Goal: Task Accomplishment & Management: Manage account settings

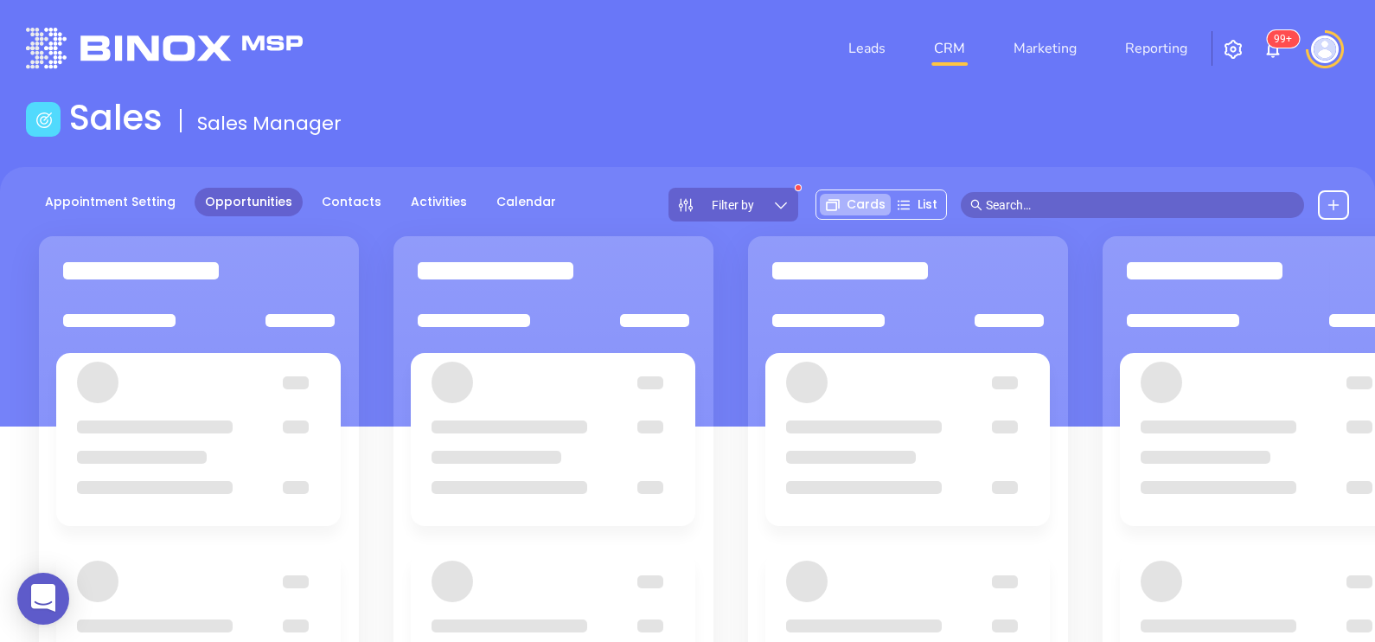
scroll to position [10, 0]
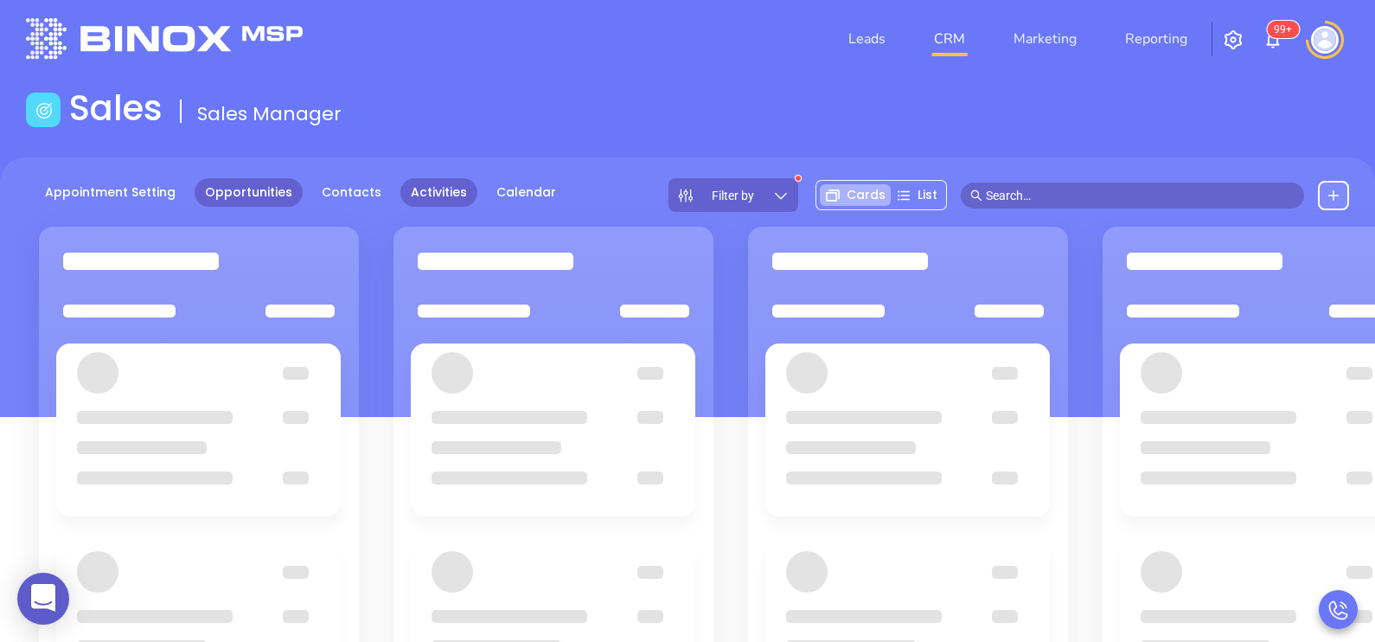
click at [457, 194] on link "Activities" at bounding box center [438, 192] width 77 height 29
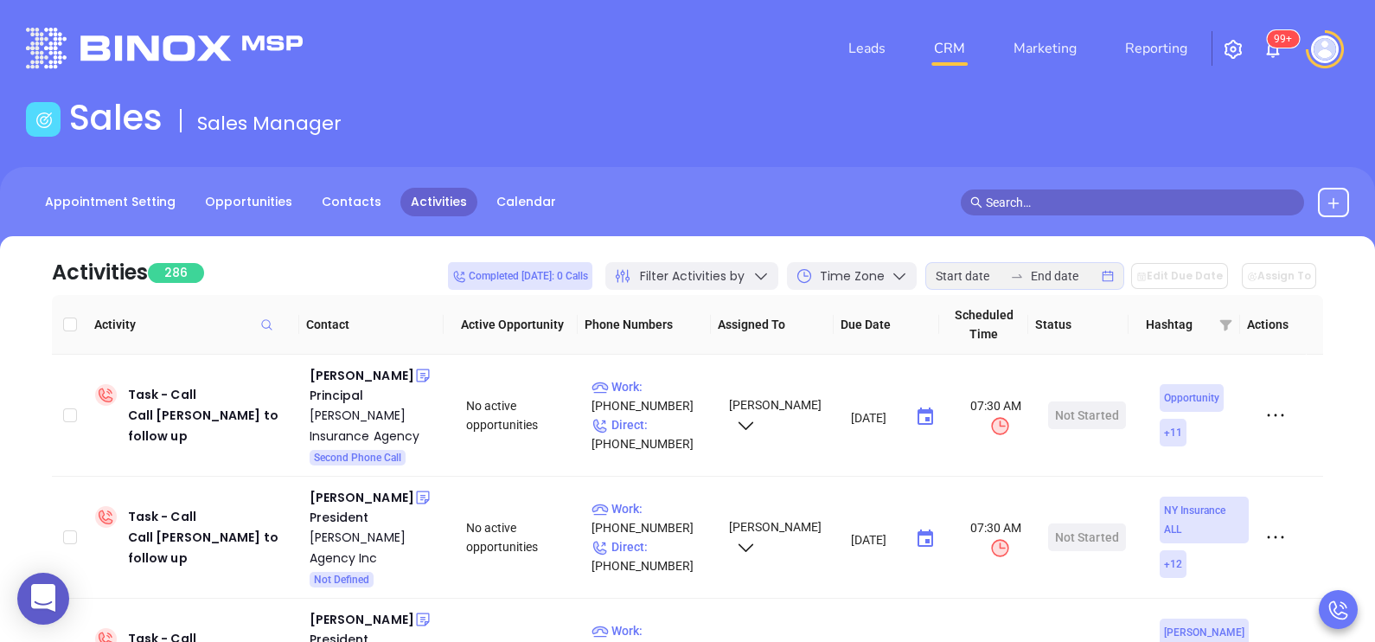
click at [972, 259] on div "Completed [DATE]: 0 Calls Filter Activities by Time Zone Edit Due Date Assign To" at bounding box center [885, 276] width 875 height 38
click at [973, 266] on input at bounding box center [968, 275] width 67 height 19
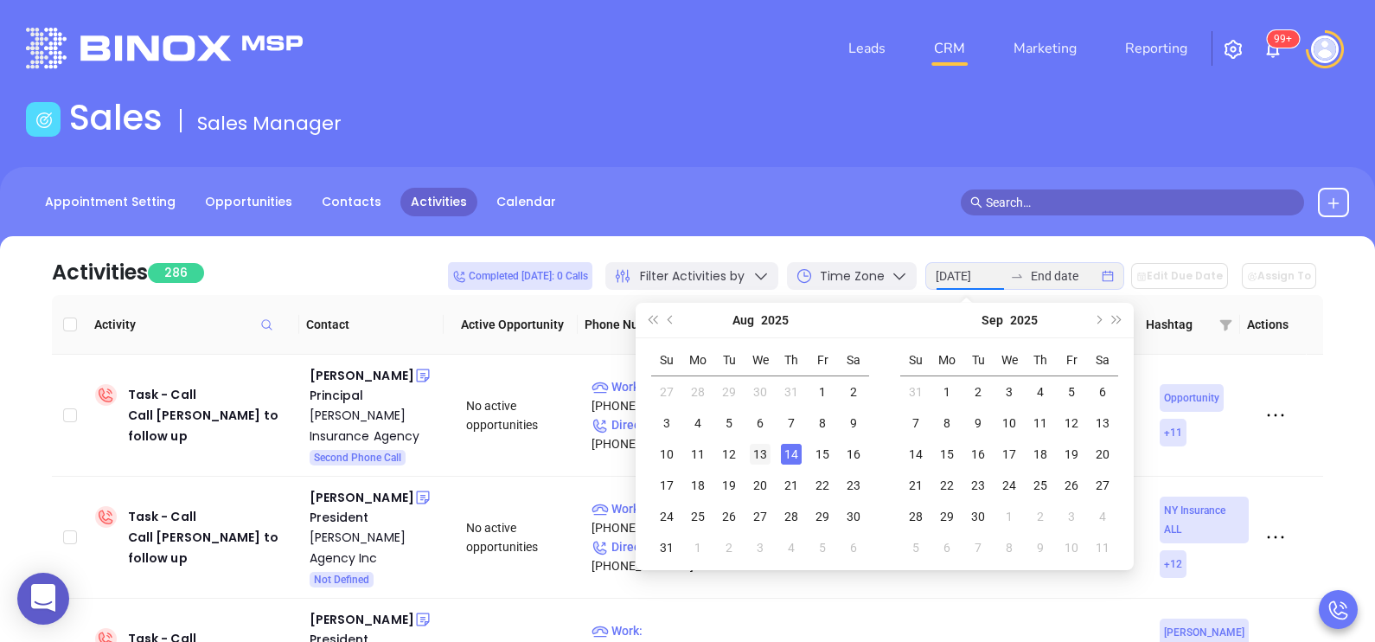
type input "[DATE]"
drag, startPoint x: 794, startPoint y: 451, endPoint x: 752, endPoint y: 456, distance: 41.7
click at [752, 456] on tr "10 11 12 13 14 15 16" at bounding box center [760, 453] width 218 height 31
click at [752, 456] on div "13" at bounding box center [760, 454] width 21 height 21
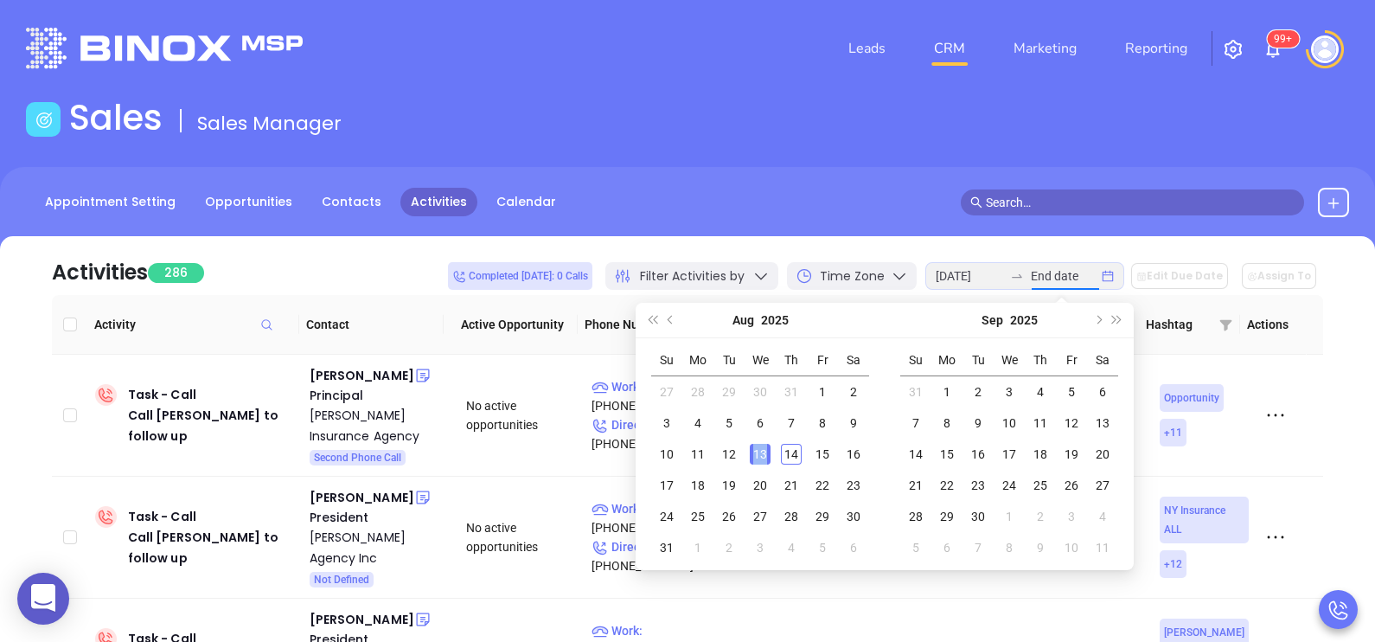
type input "[DATE]"
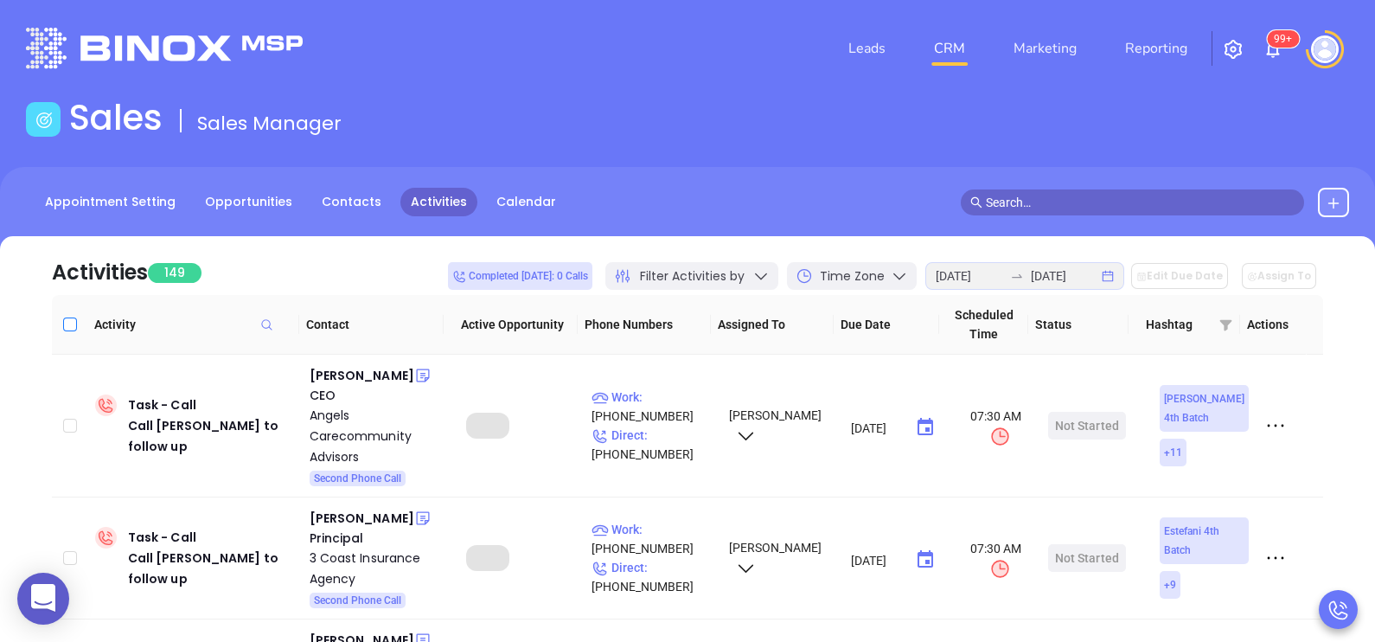
click at [67, 324] on input "Select all" at bounding box center [70, 324] width 14 height 14
checkbox input "true"
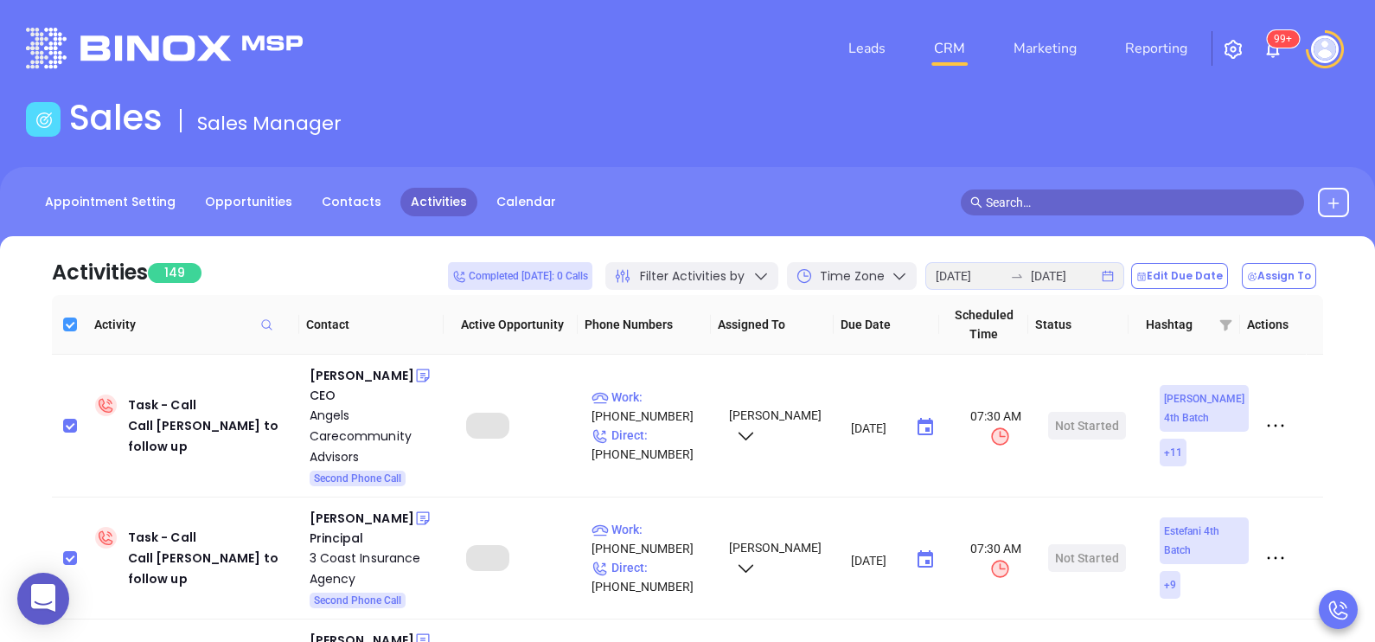
checkbox input "true"
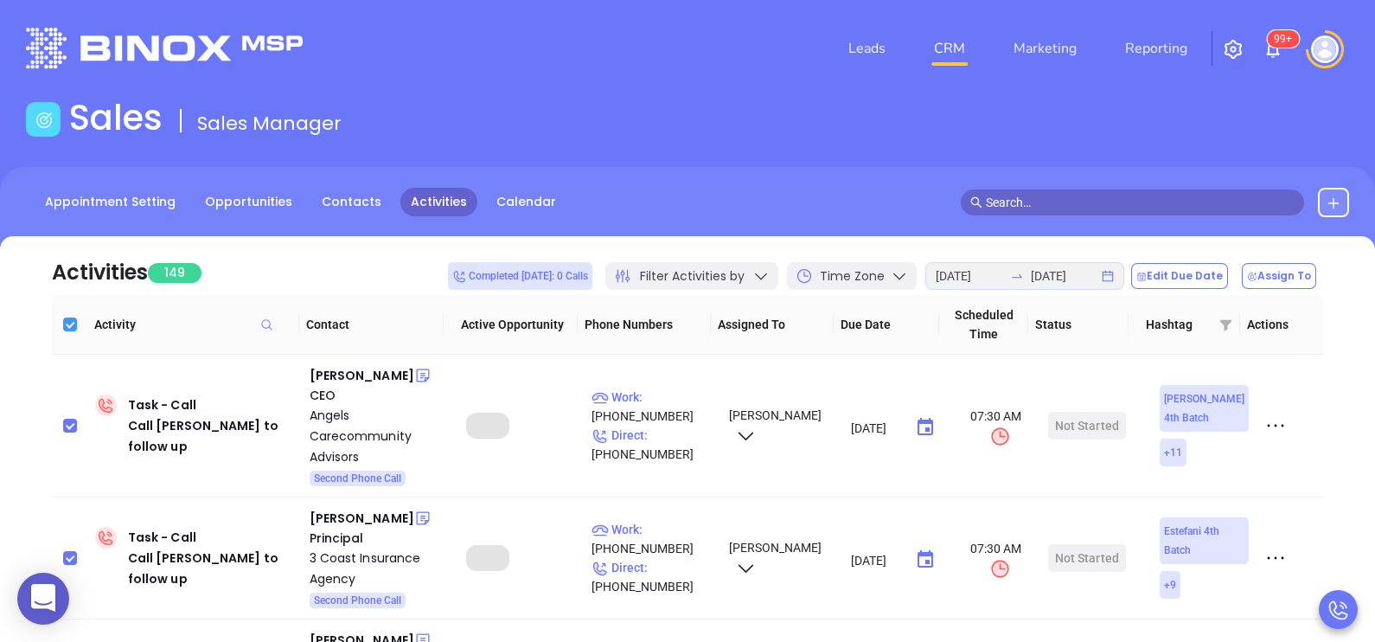
checkbox input "true"
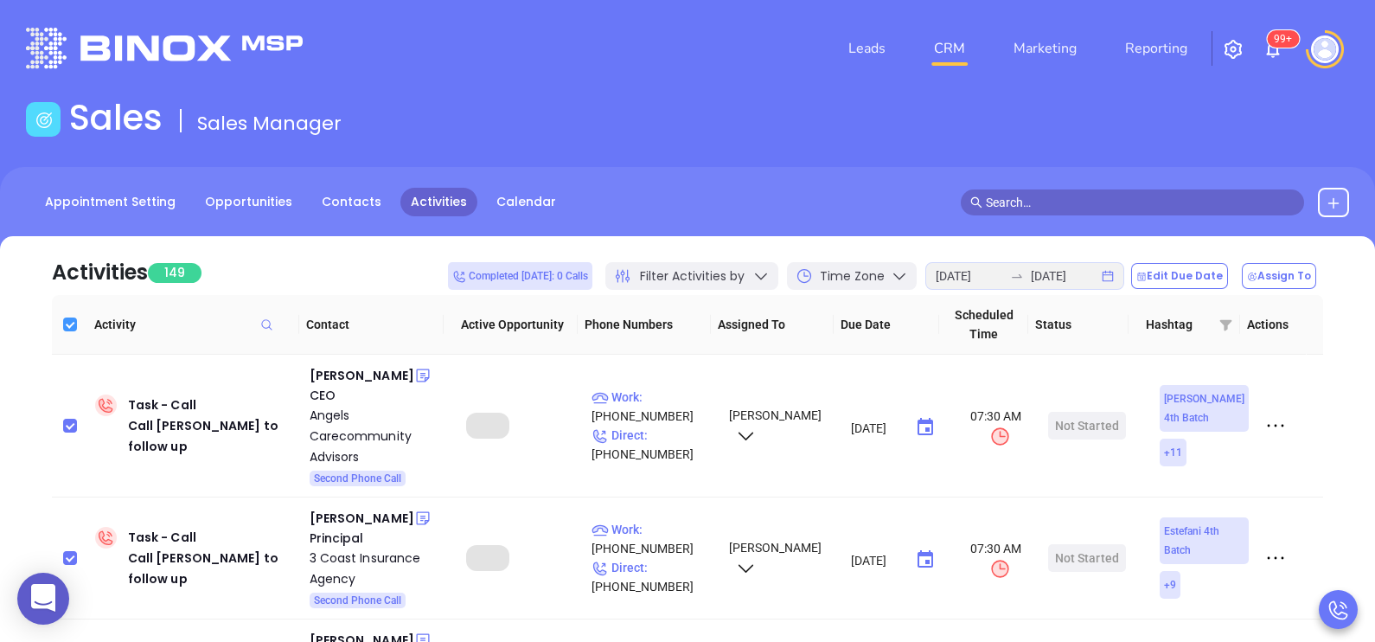
checkbox input "true"
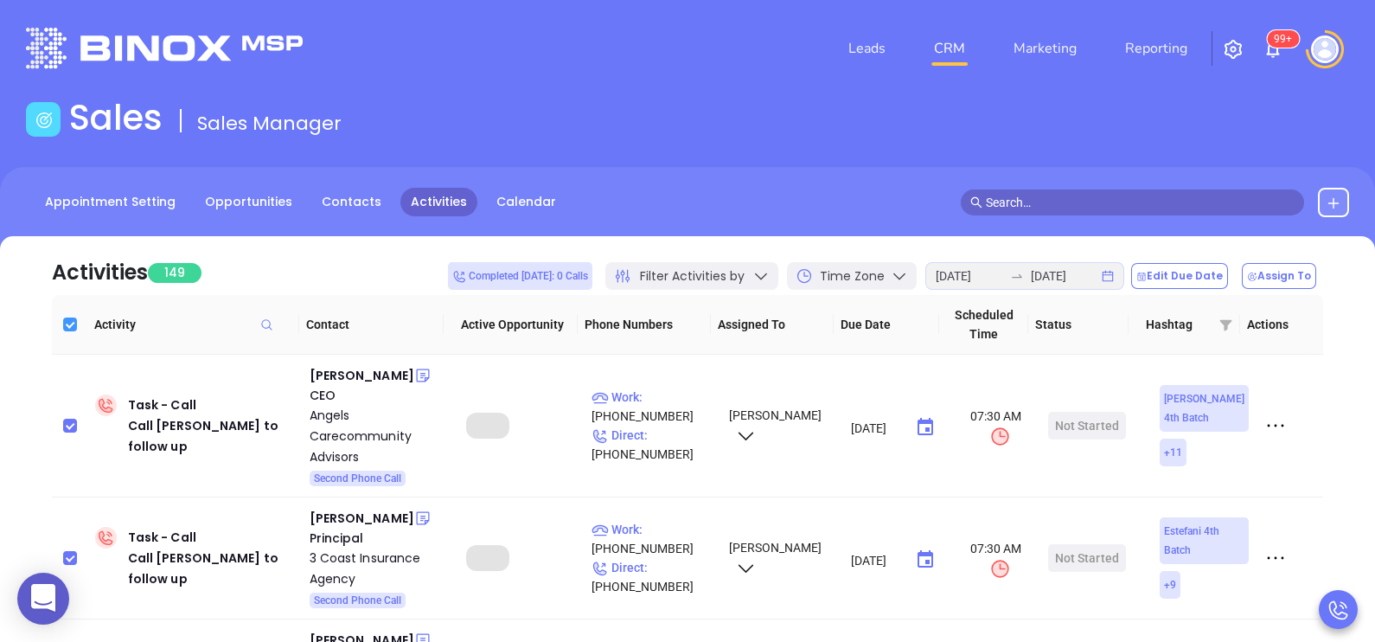
checkbox input "true"
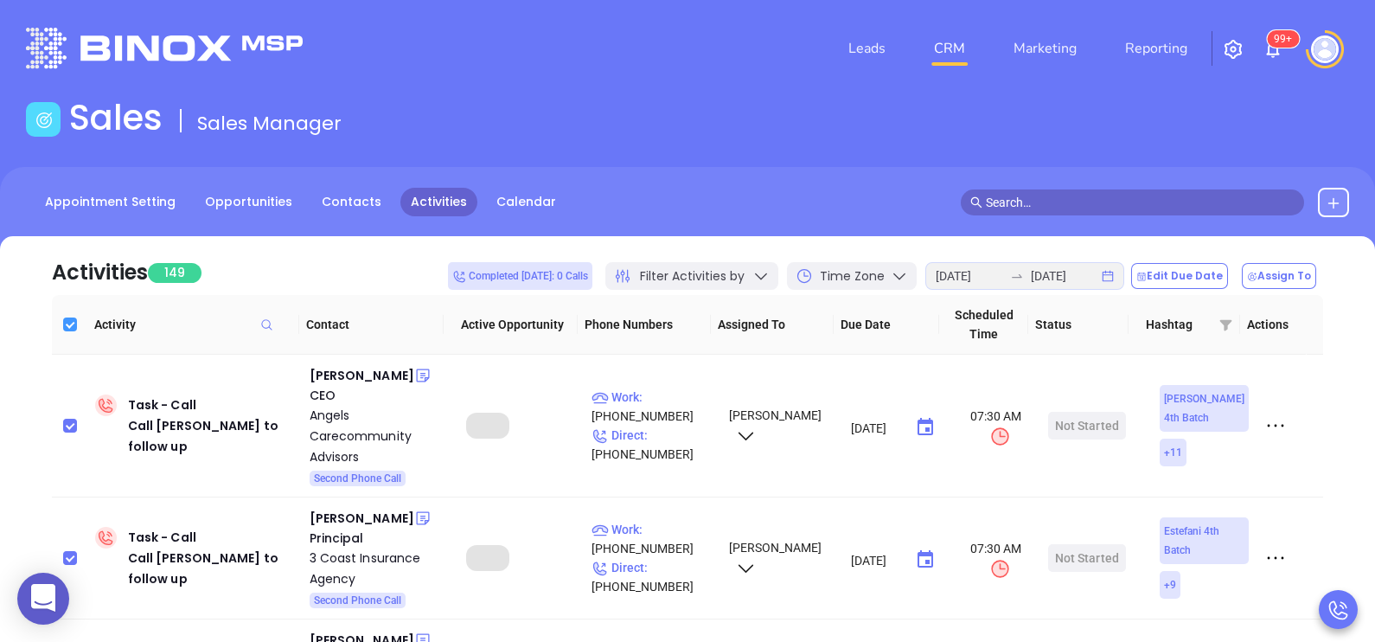
checkbox input "true"
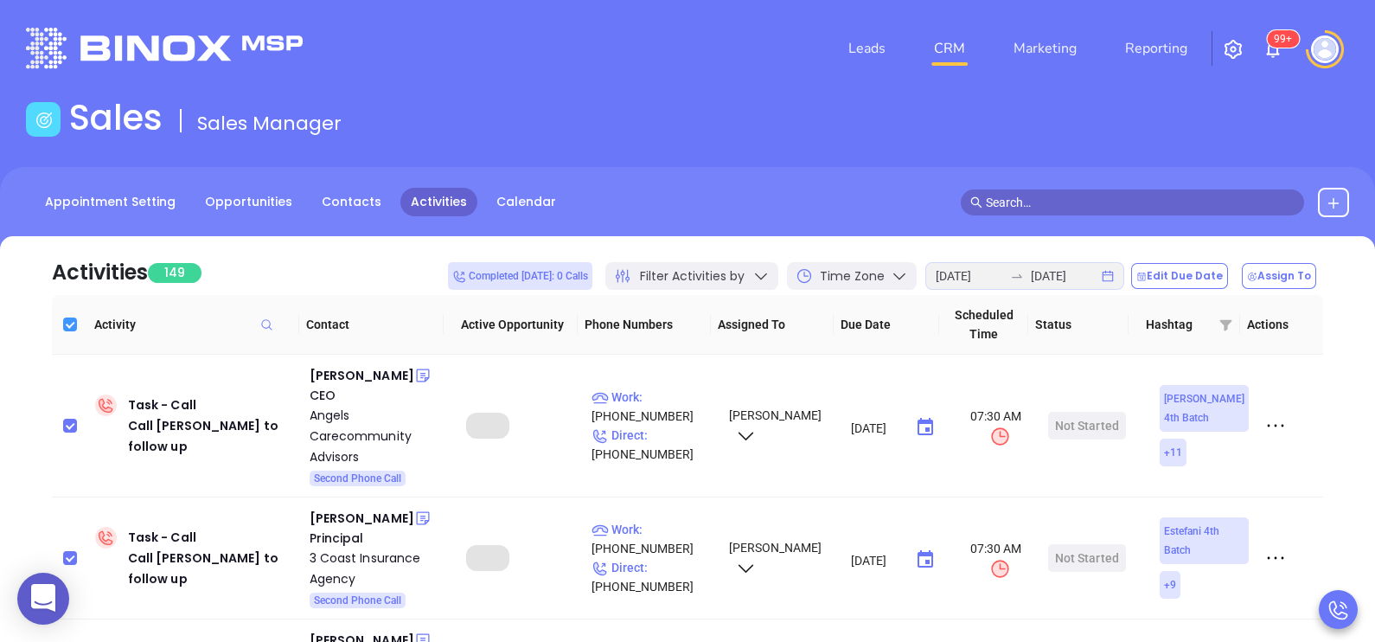
checkbox input "true"
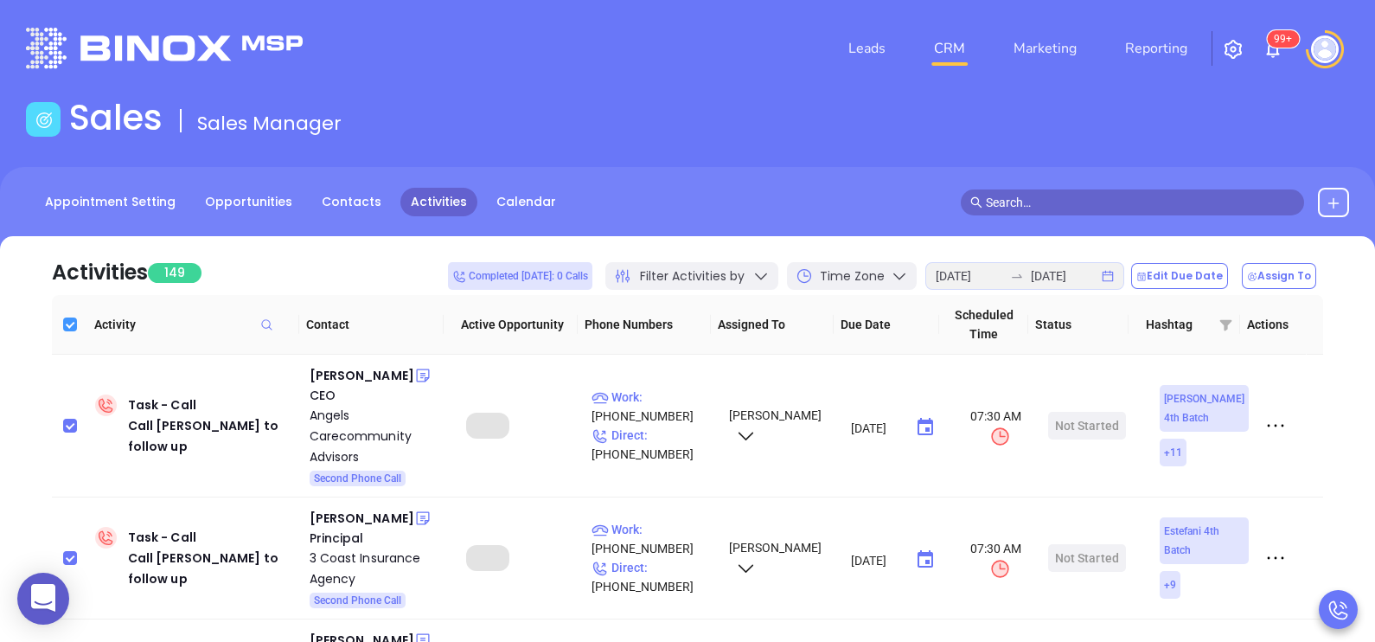
checkbox input "true"
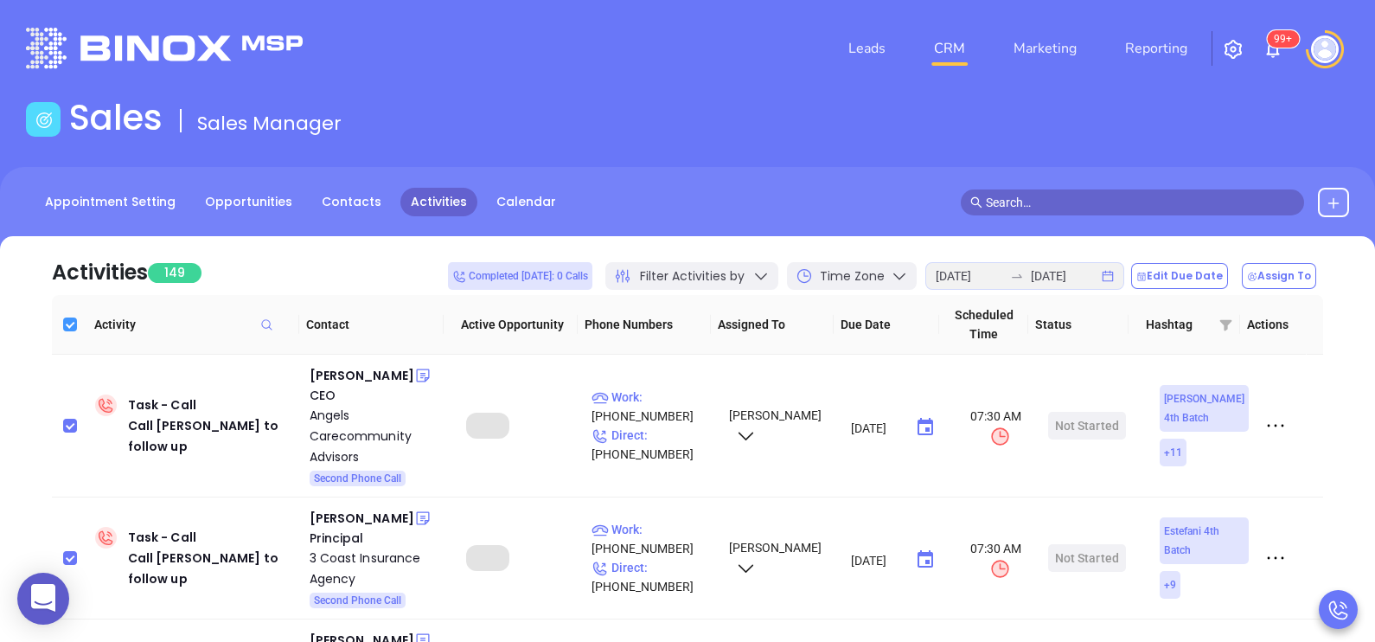
checkbox input "true"
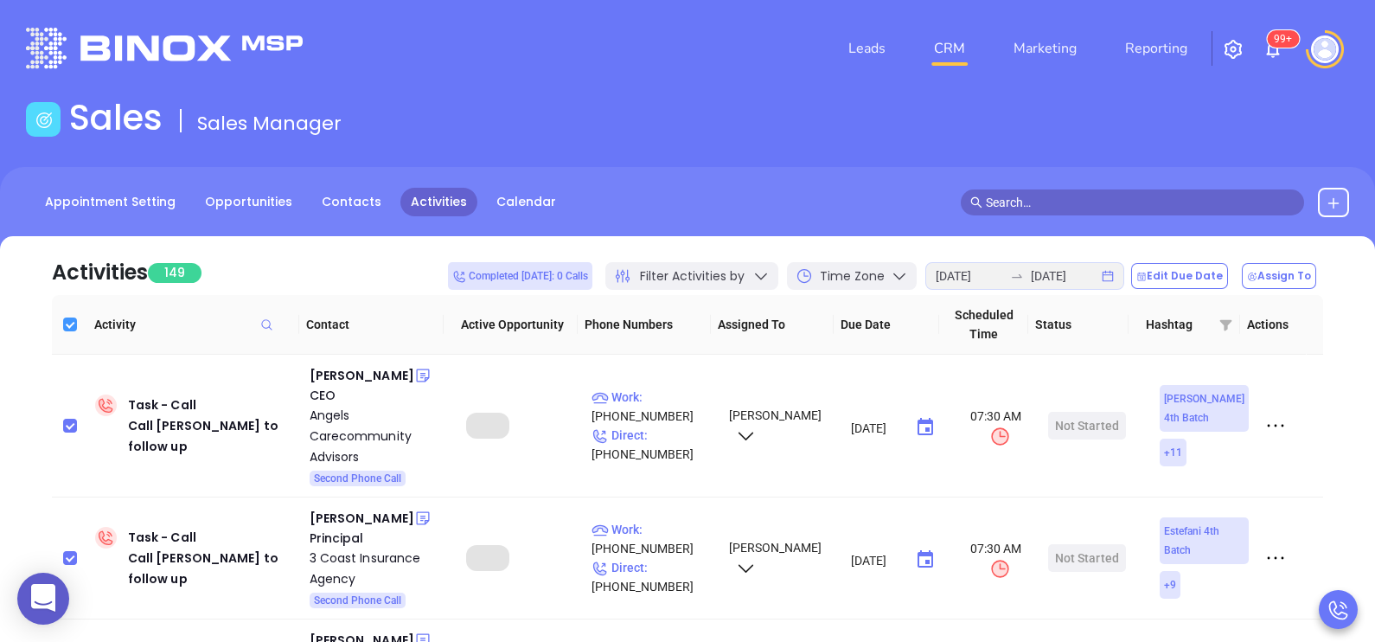
checkbox input "true"
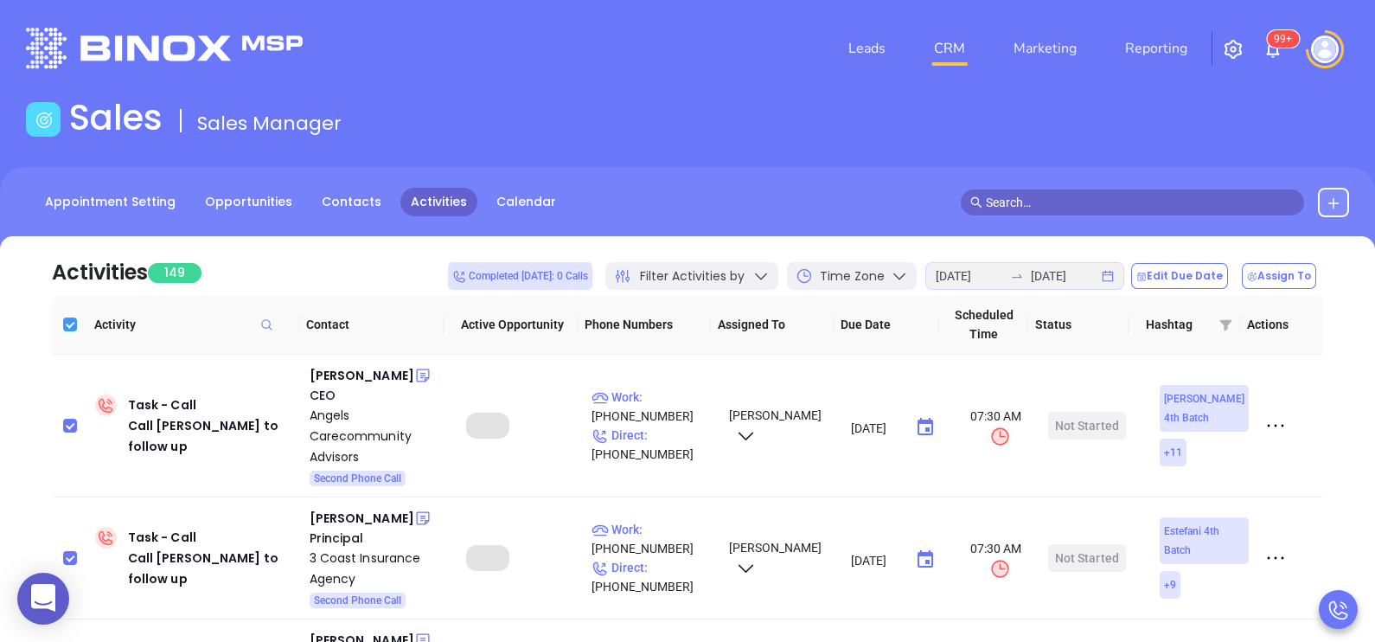
checkbox input "true"
click at [1168, 271] on button "Edit Due Date" at bounding box center [1179, 276] width 97 height 26
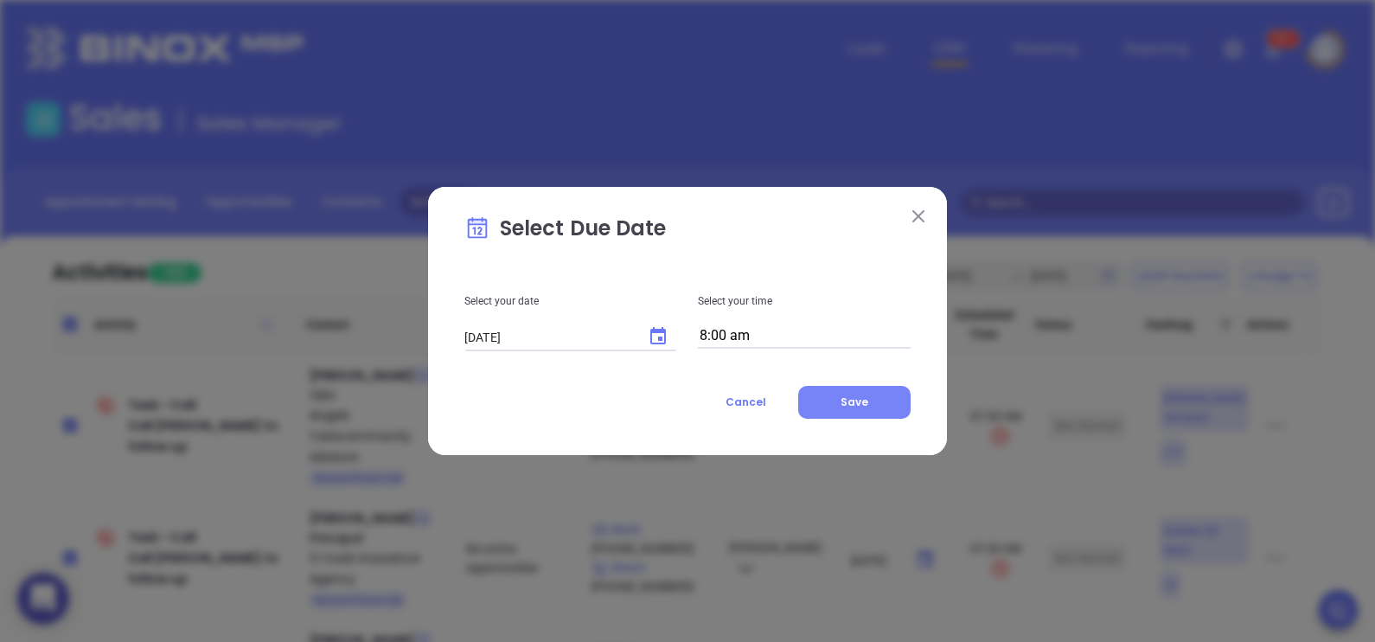
click at [852, 399] on span "Save" at bounding box center [854, 401] width 28 height 15
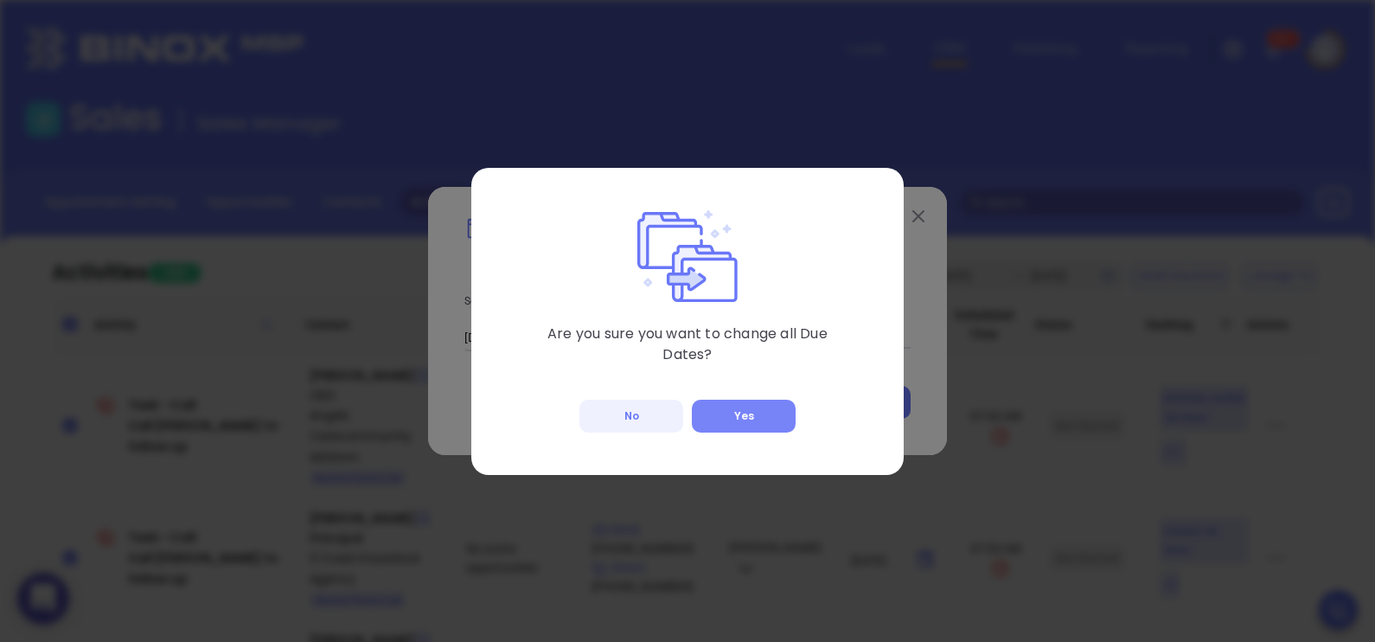
click at [728, 418] on button "Yes" at bounding box center [744, 415] width 104 height 33
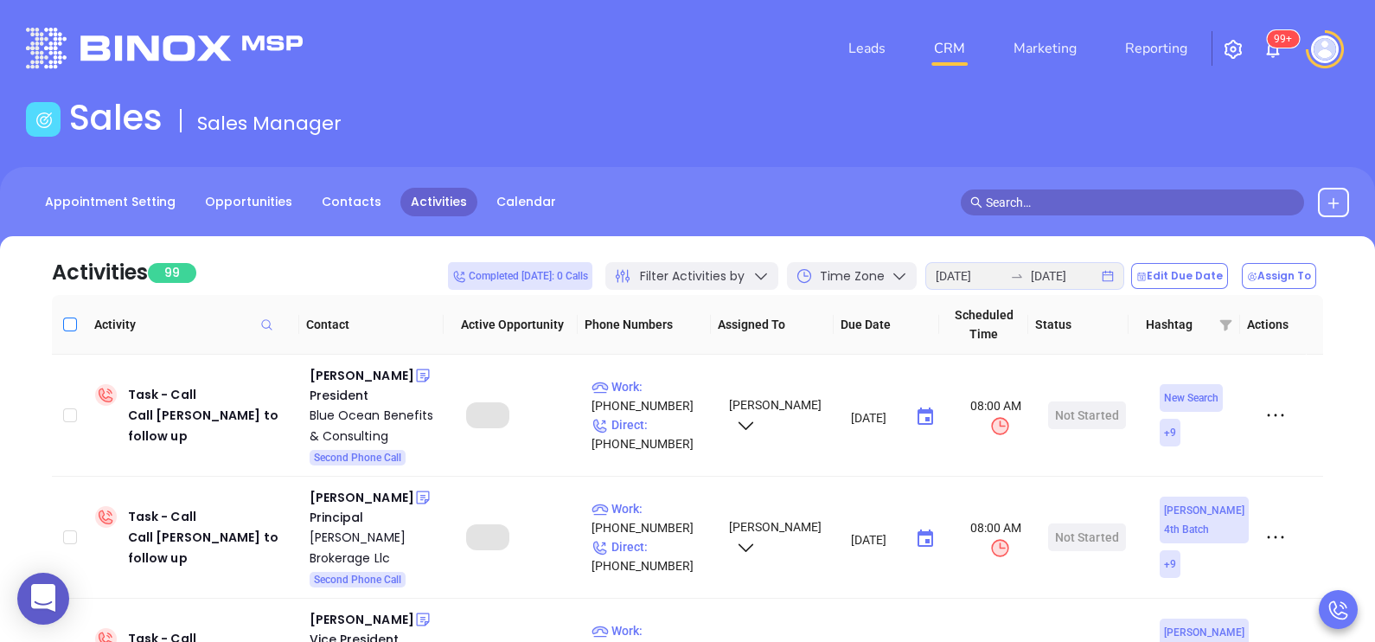
click at [73, 325] on input "Select all" at bounding box center [70, 324] width 14 height 14
checkbox input "true"
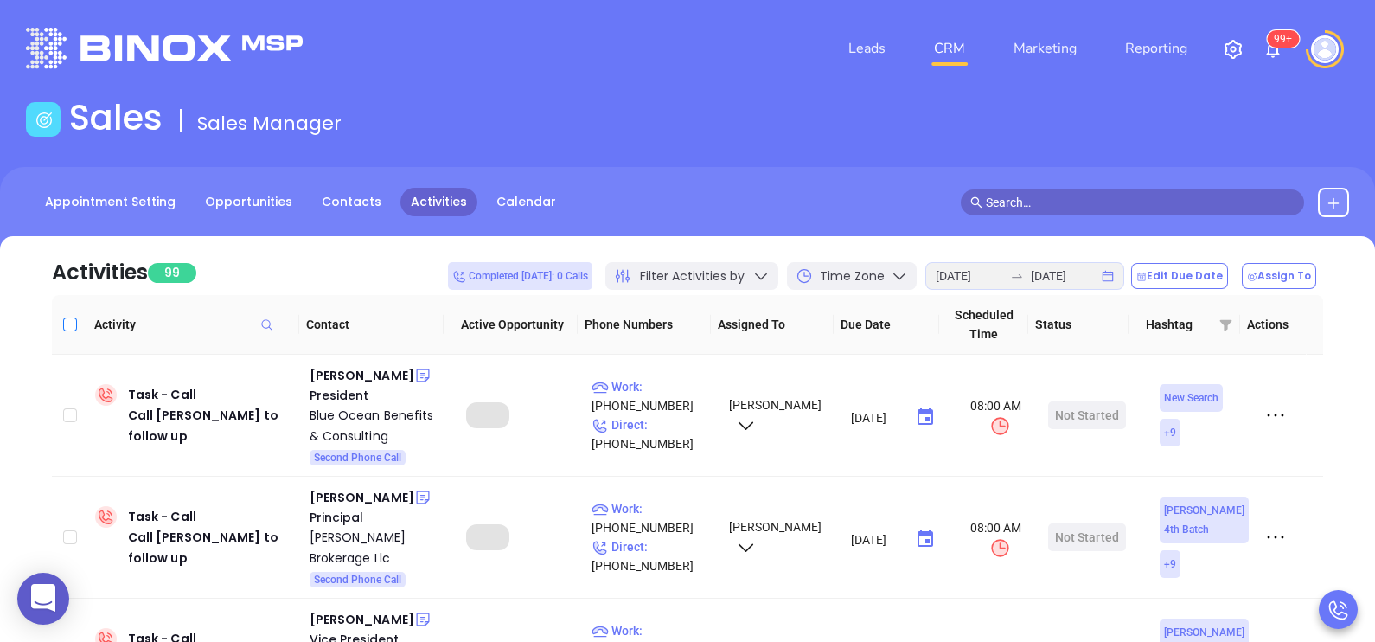
checkbox input "true"
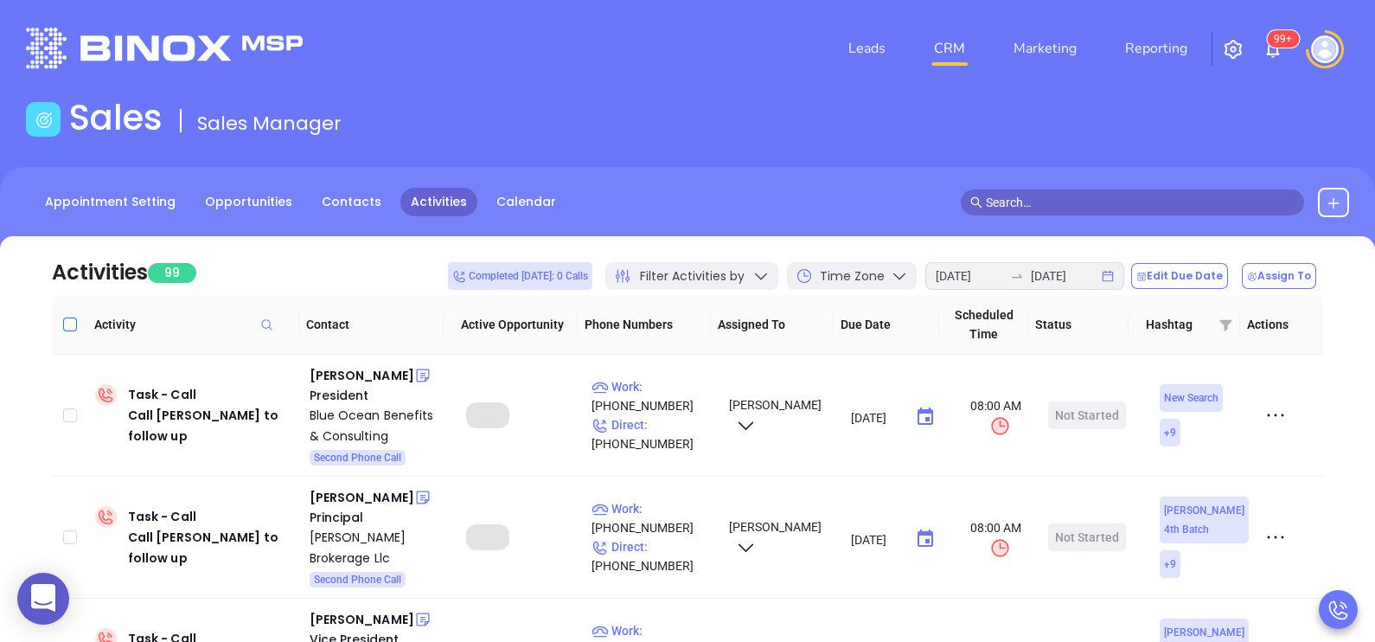
checkbox input "true"
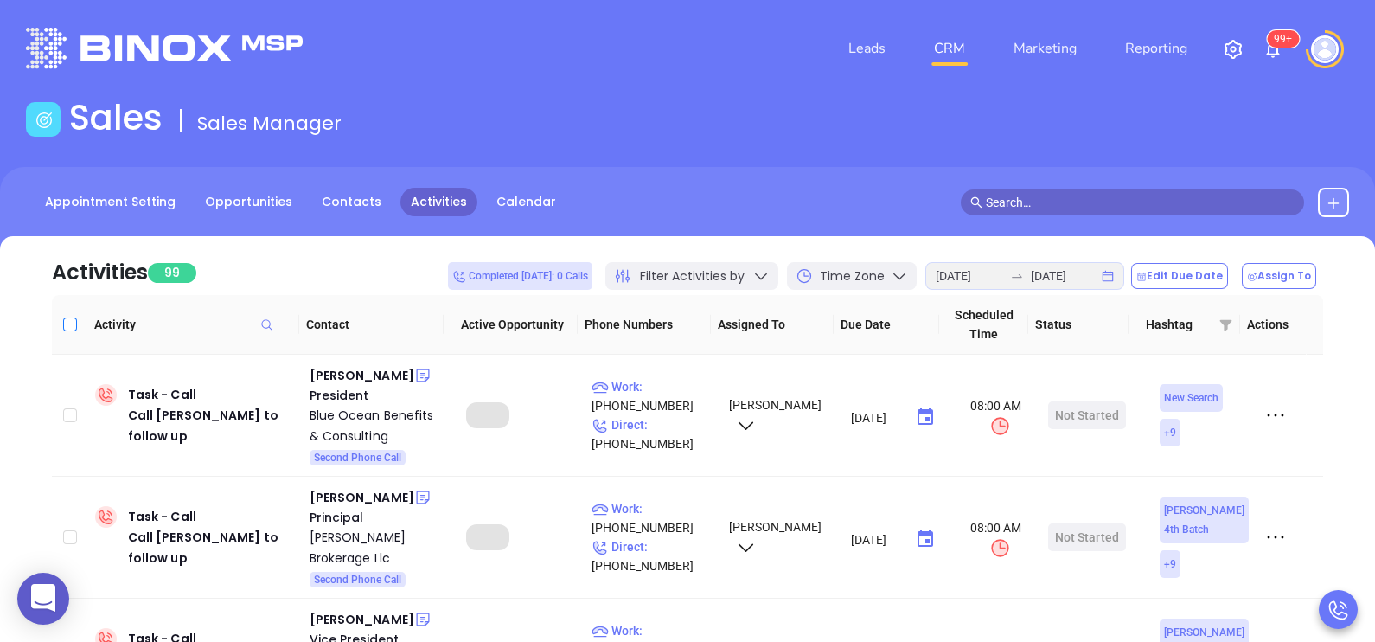
checkbox input "true"
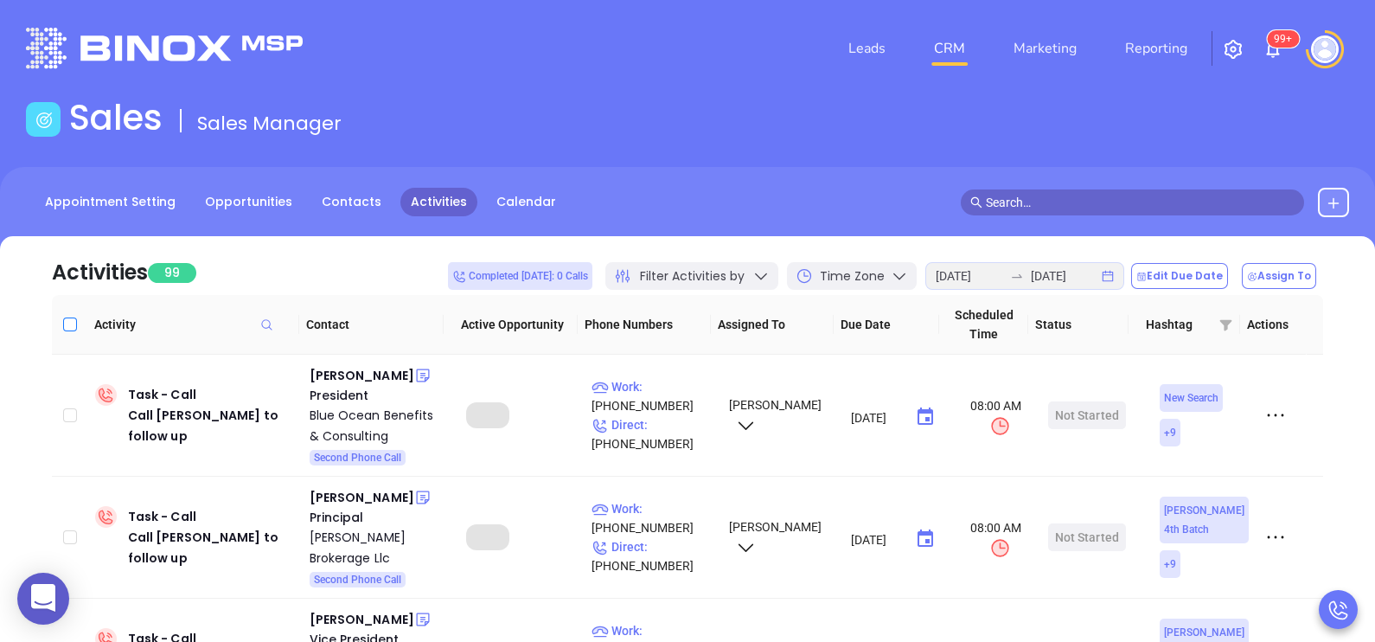
checkbox input "true"
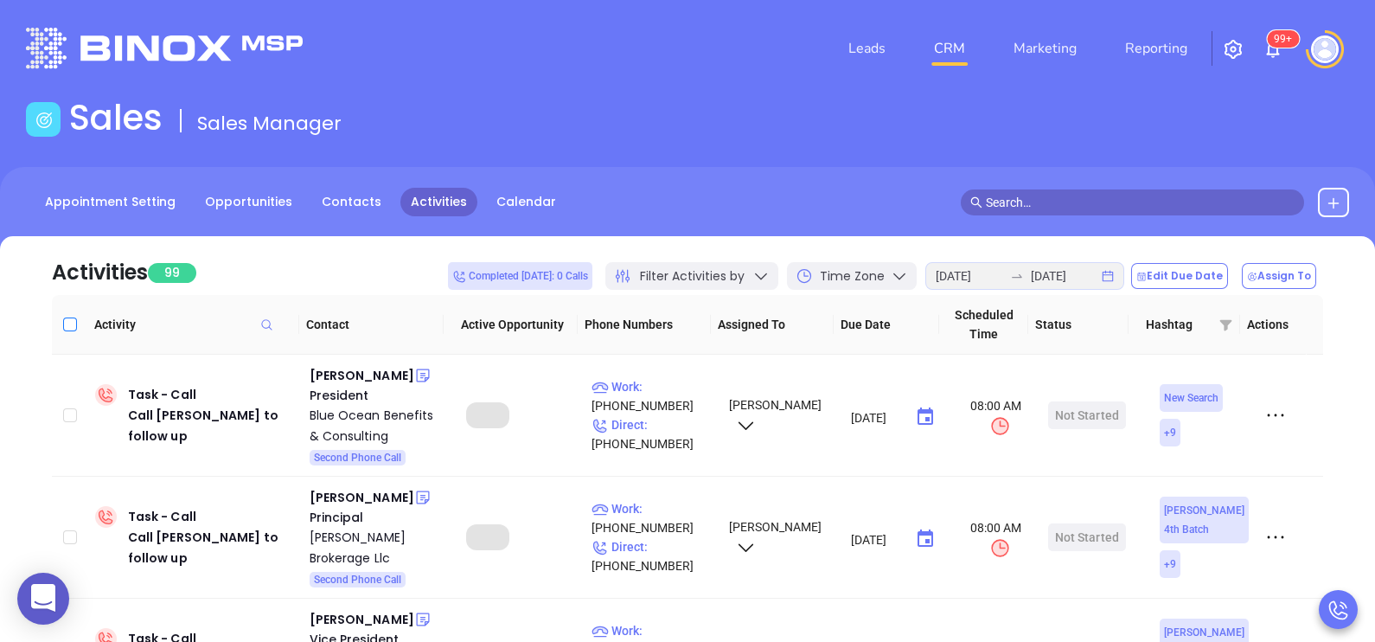
checkbox input "true"
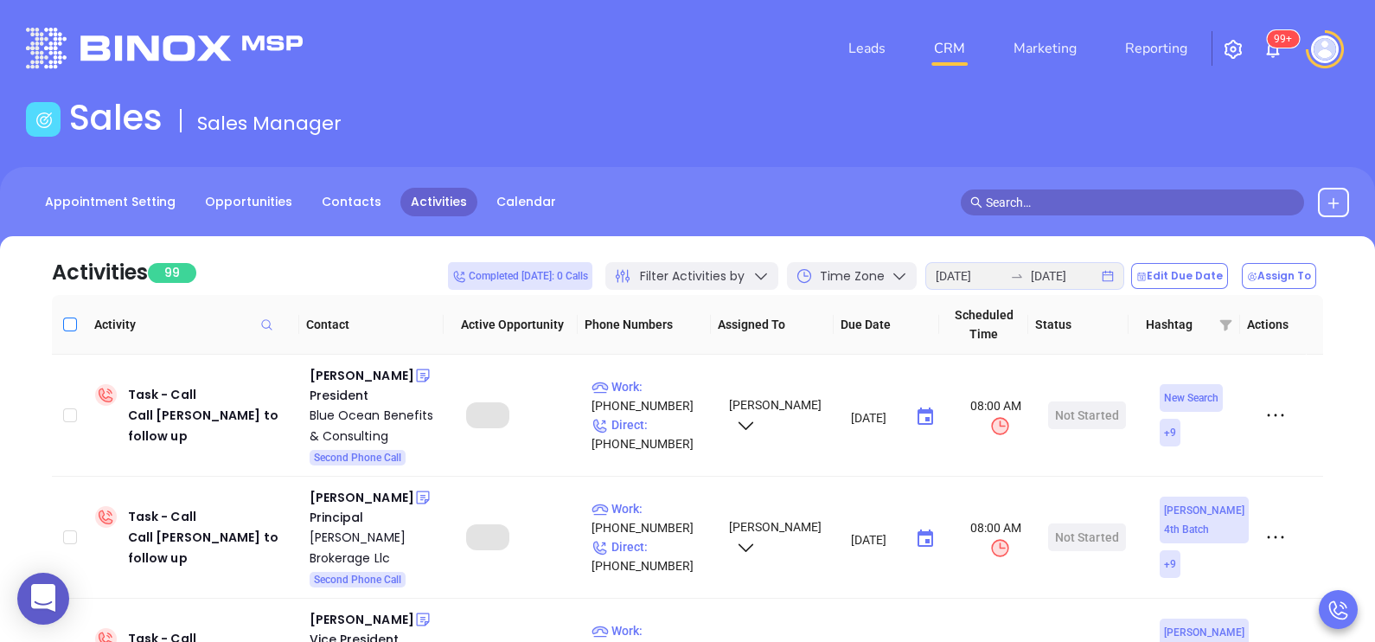
checkbox input "true"
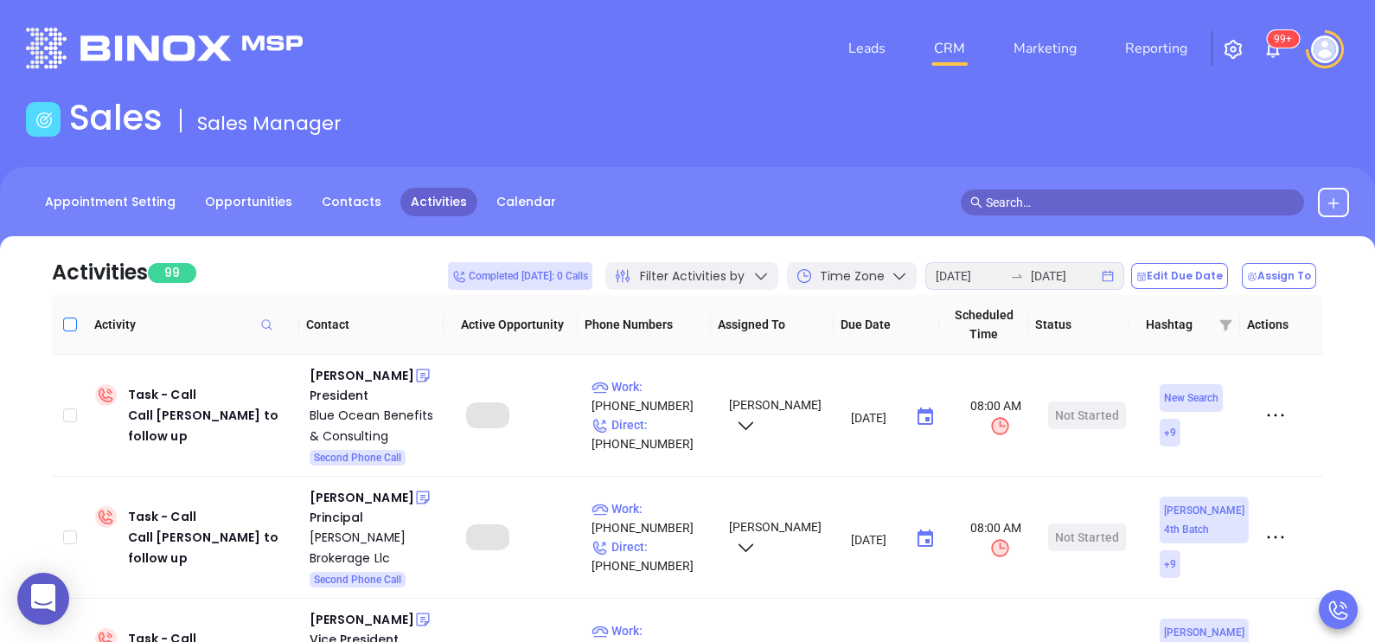
checkbox input "true"
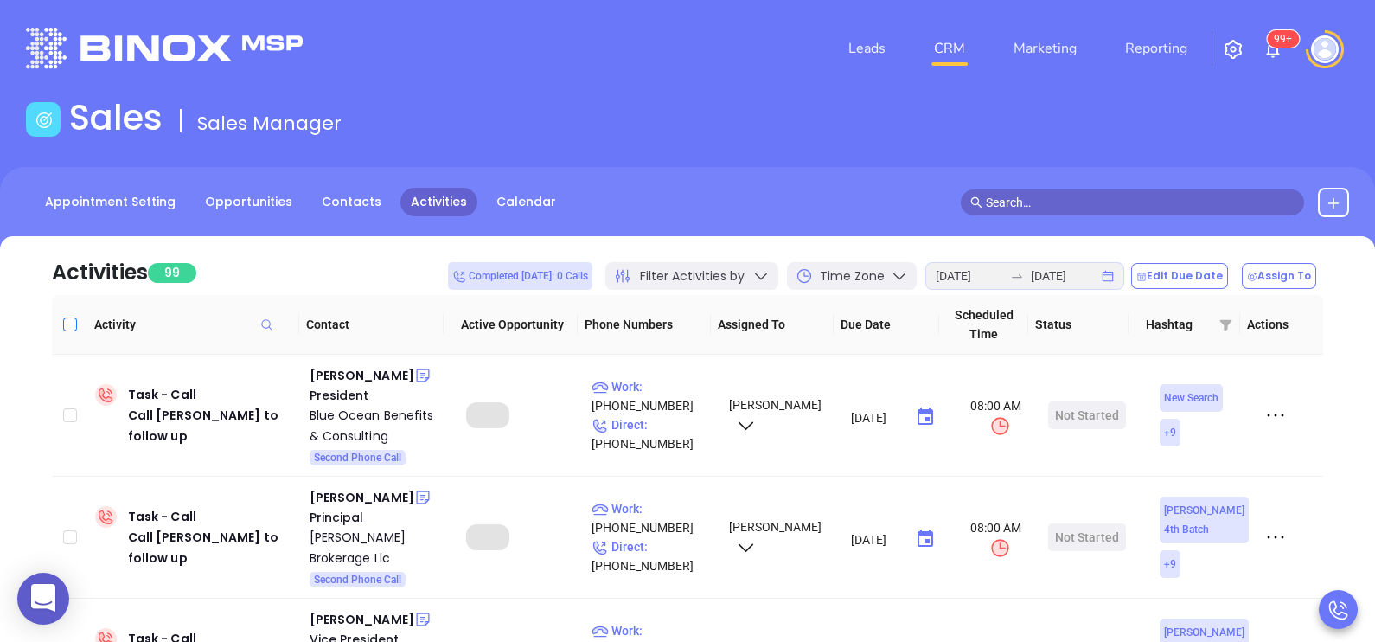
checkbox input "true"
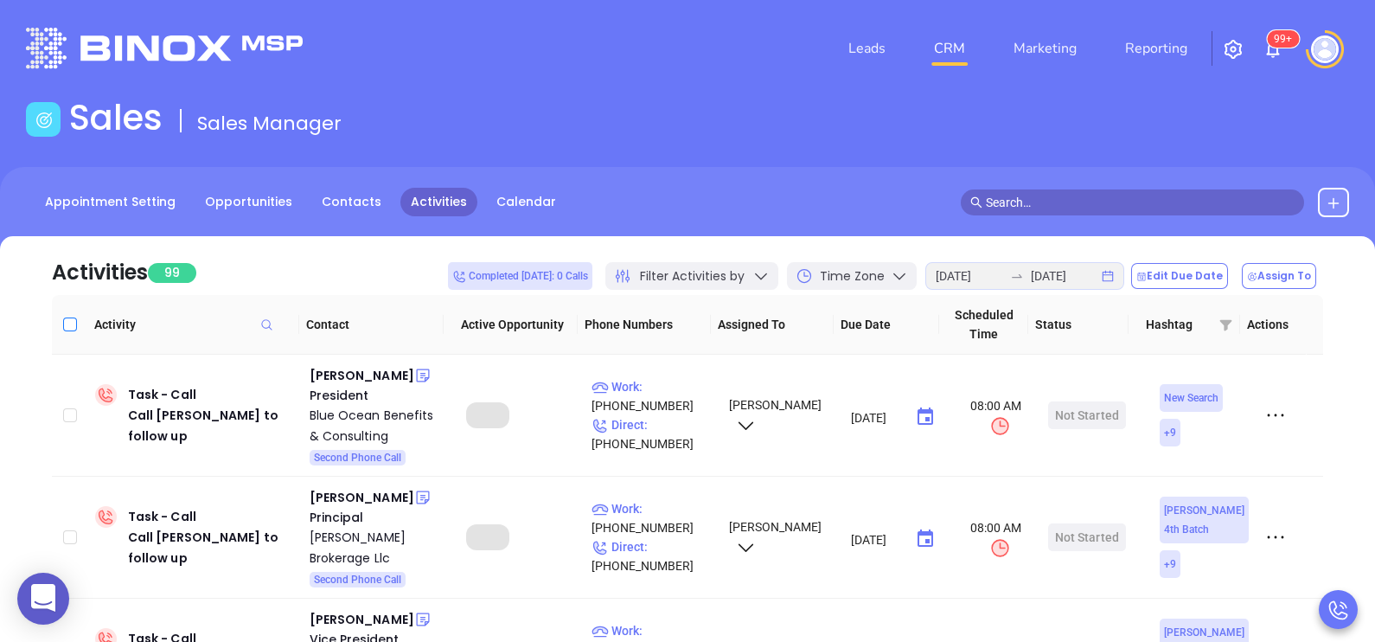
checkbox input "true"
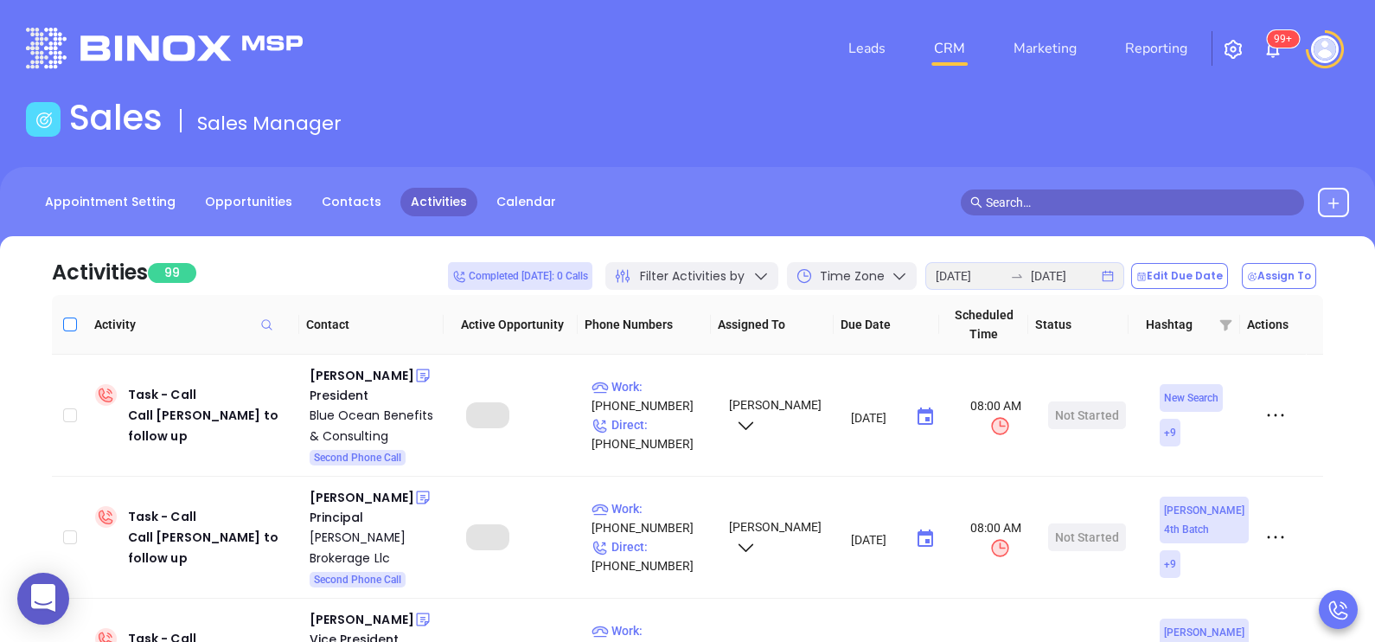
checkbox input "true"
click at [1190, 284] on button "Edit Due Date" at bounding box center [1179, 276] width 97 height 26
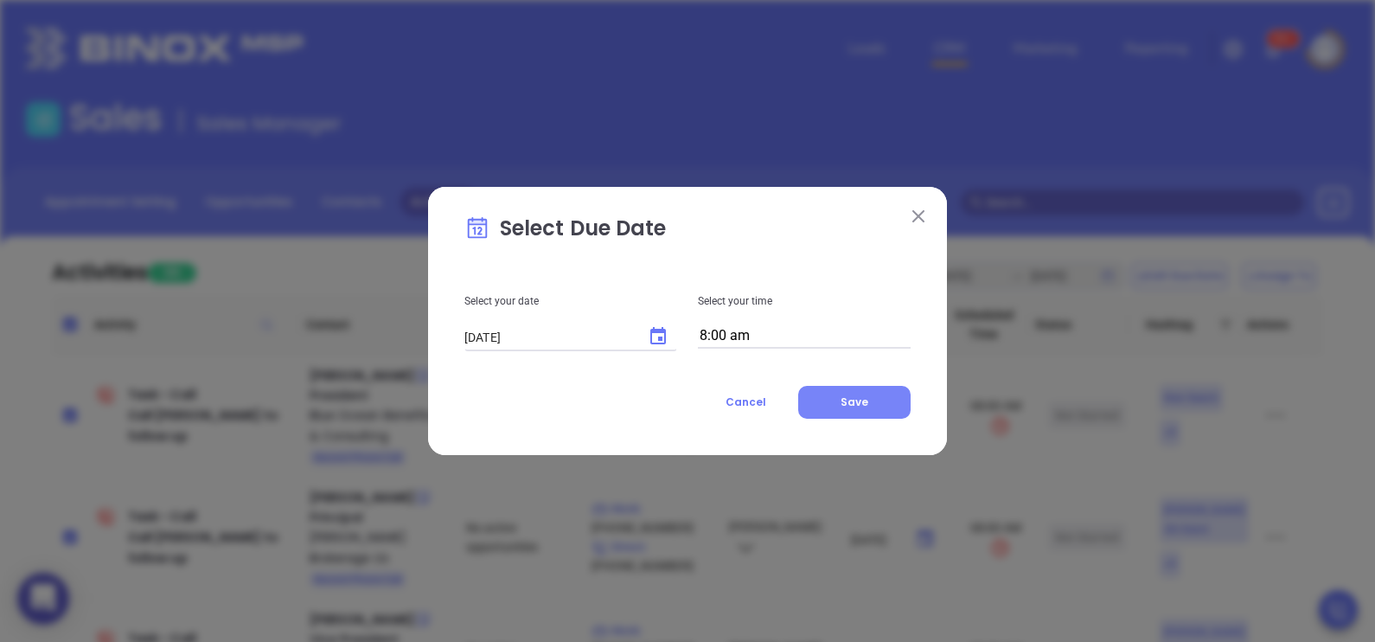
click at [861, 415] on button "Save" at bounding box center [854, 402] width 112 height 33
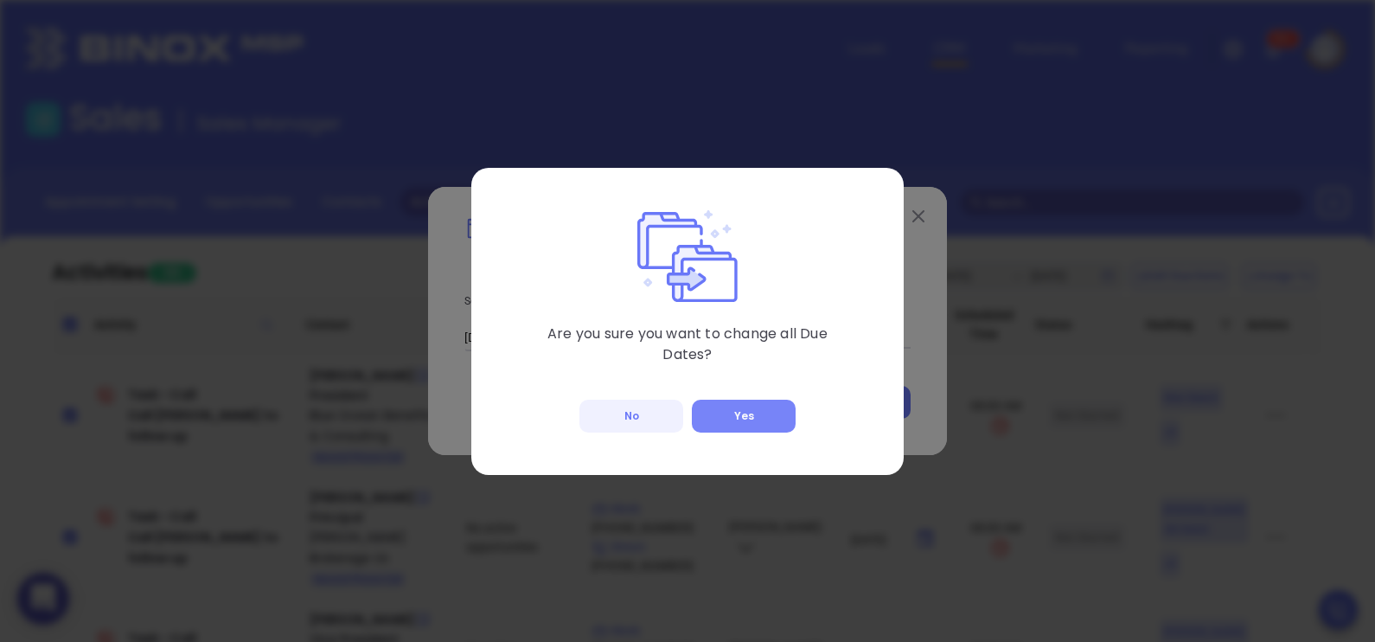
click at [761, 401] on button "Yes" at bounding box center [744, 415] width 104 height 33
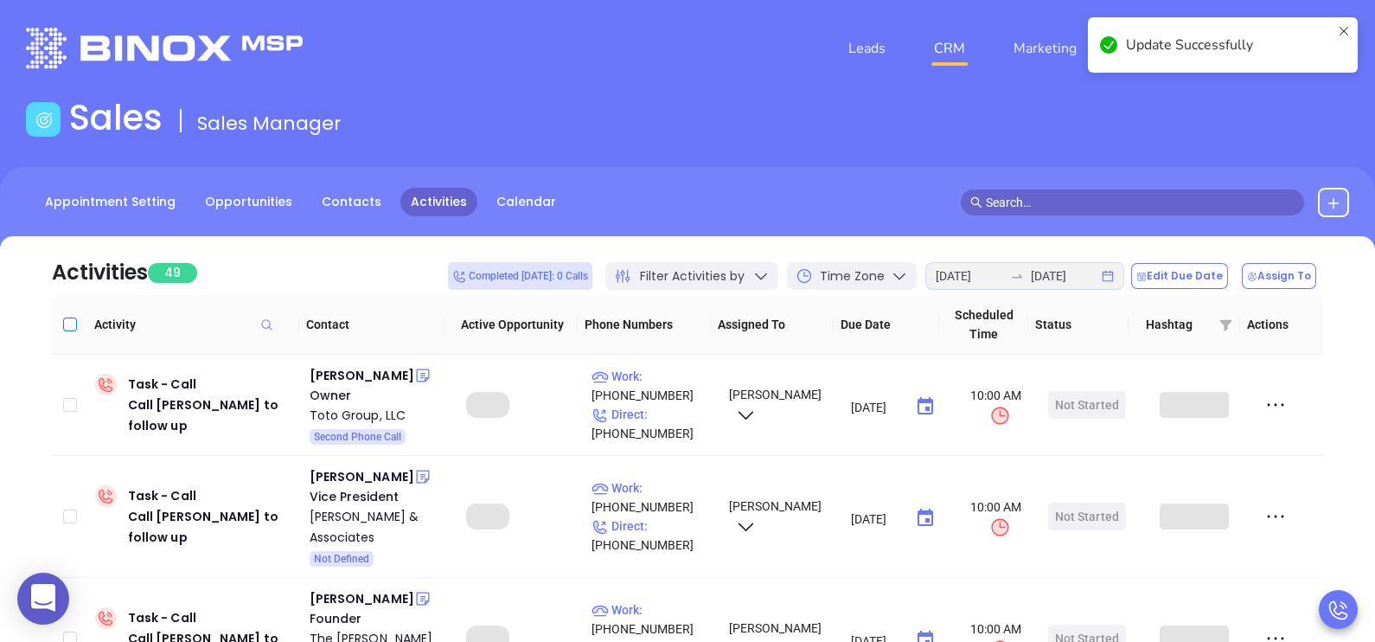
click at [69, 319] on input "Select all" at bounding box center [70, 324] width 14 height 14
checkbox input "true"
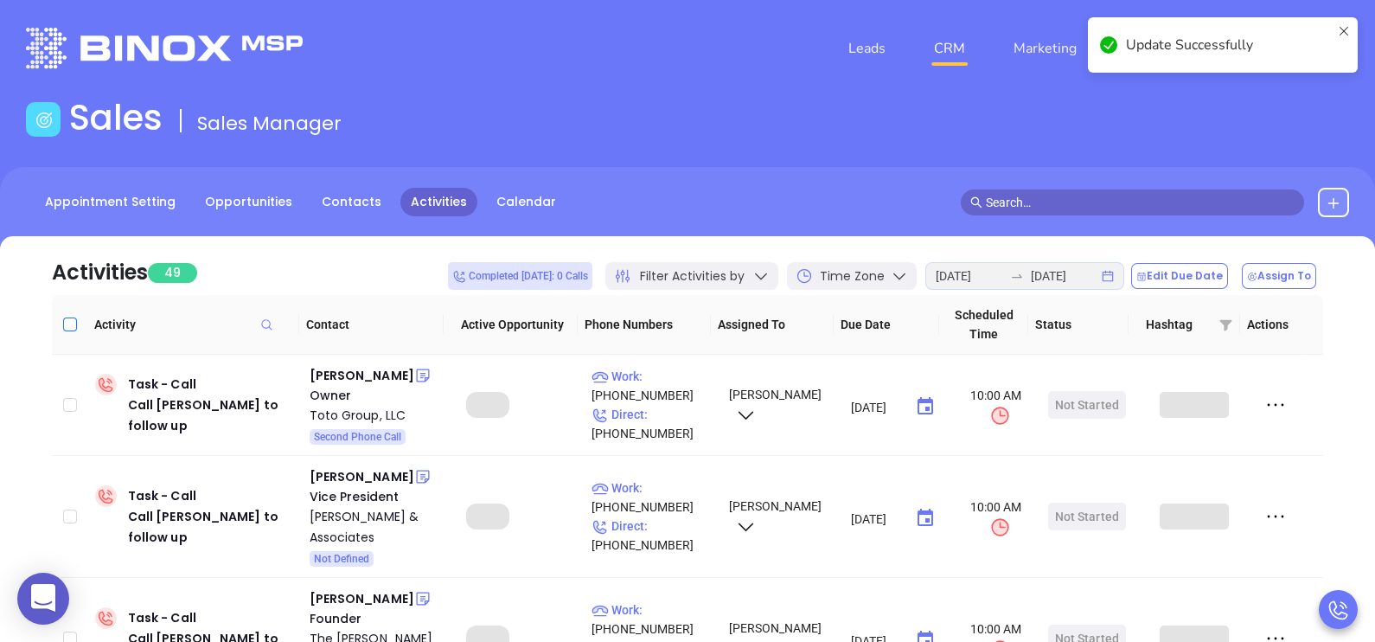
checkbox input "true"
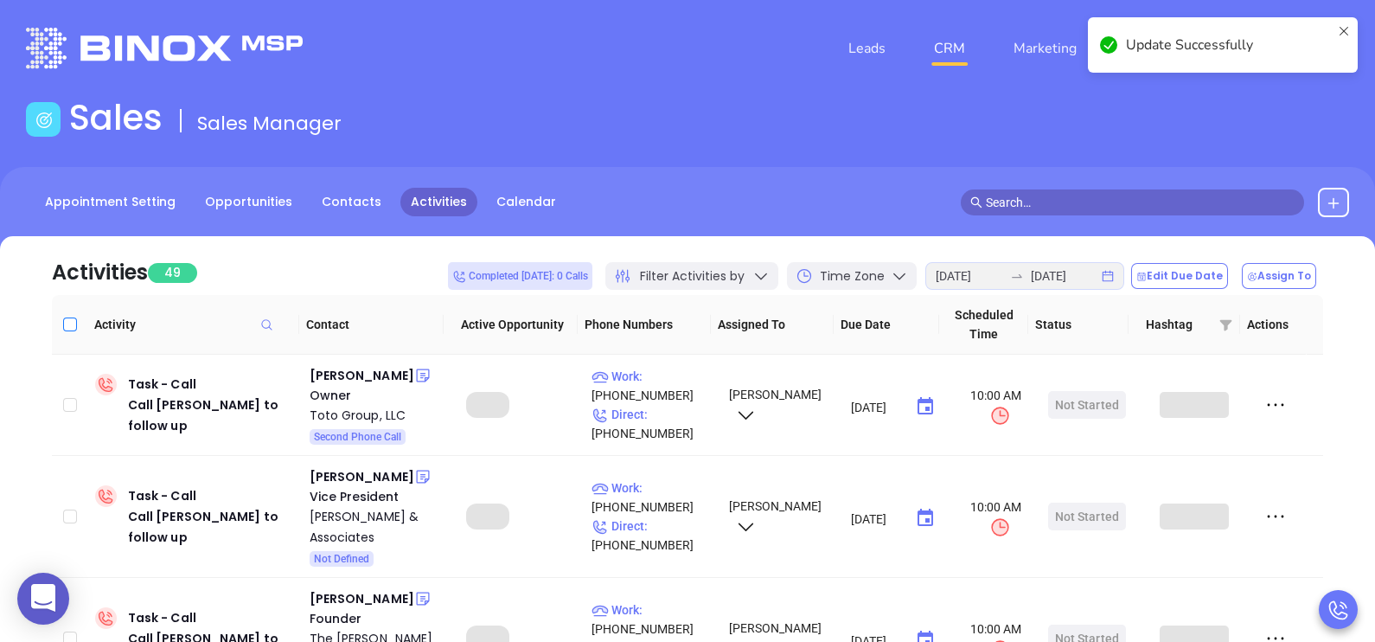
checkbox input "true"
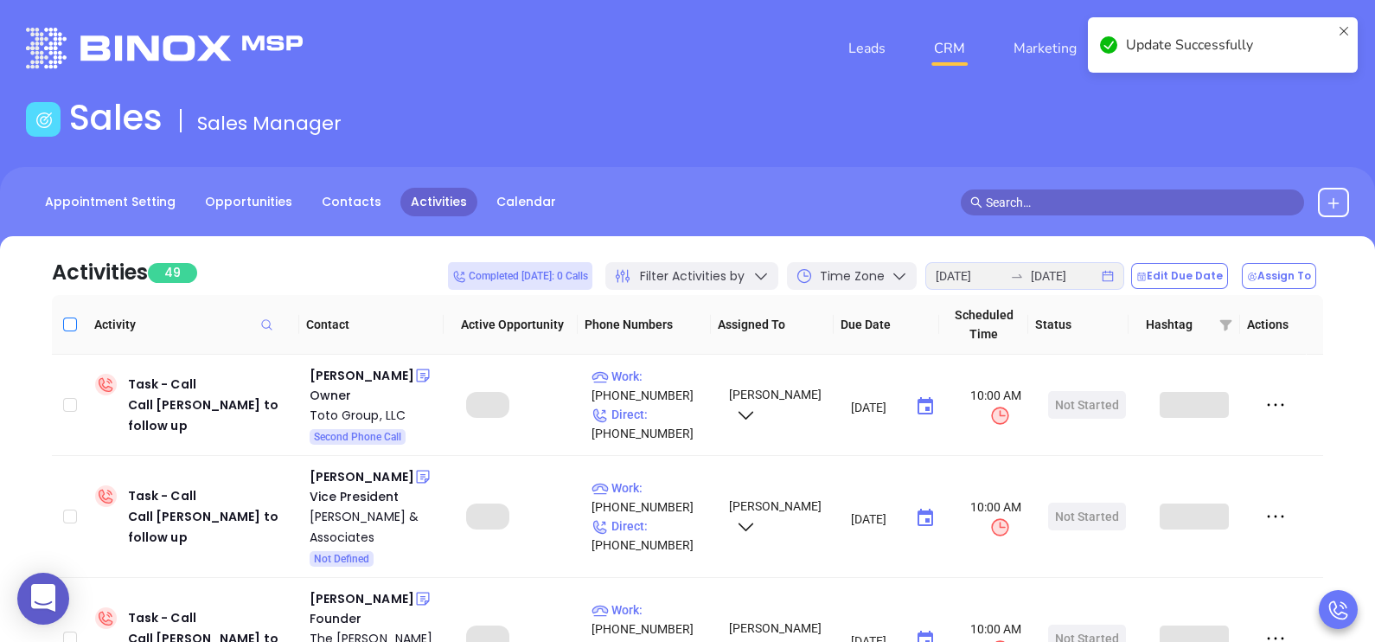
checkbox input "true"
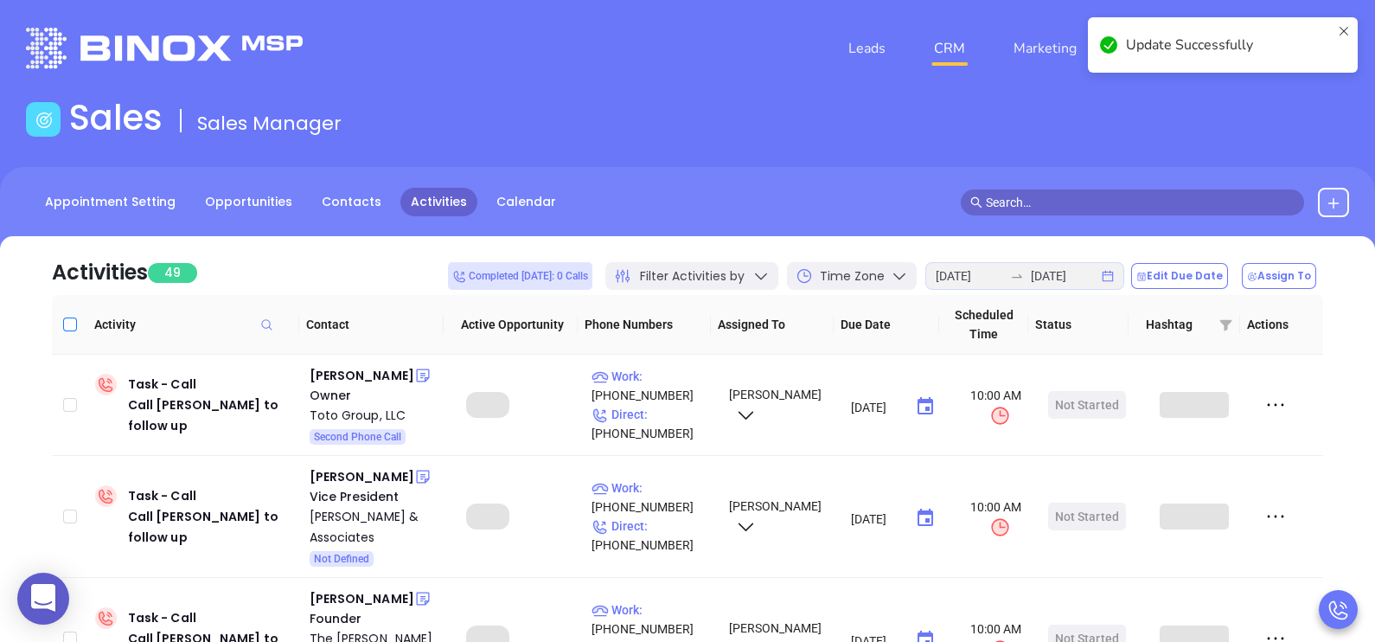
checkbox input "true"
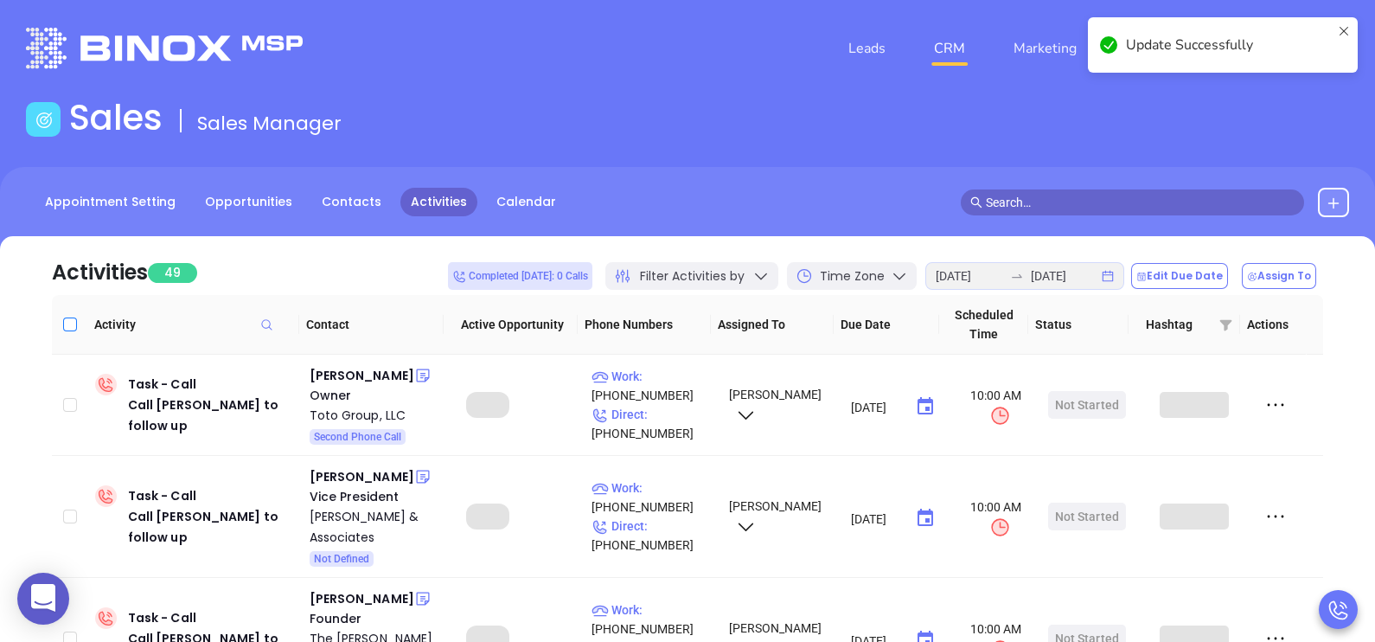
checkbox input "true"
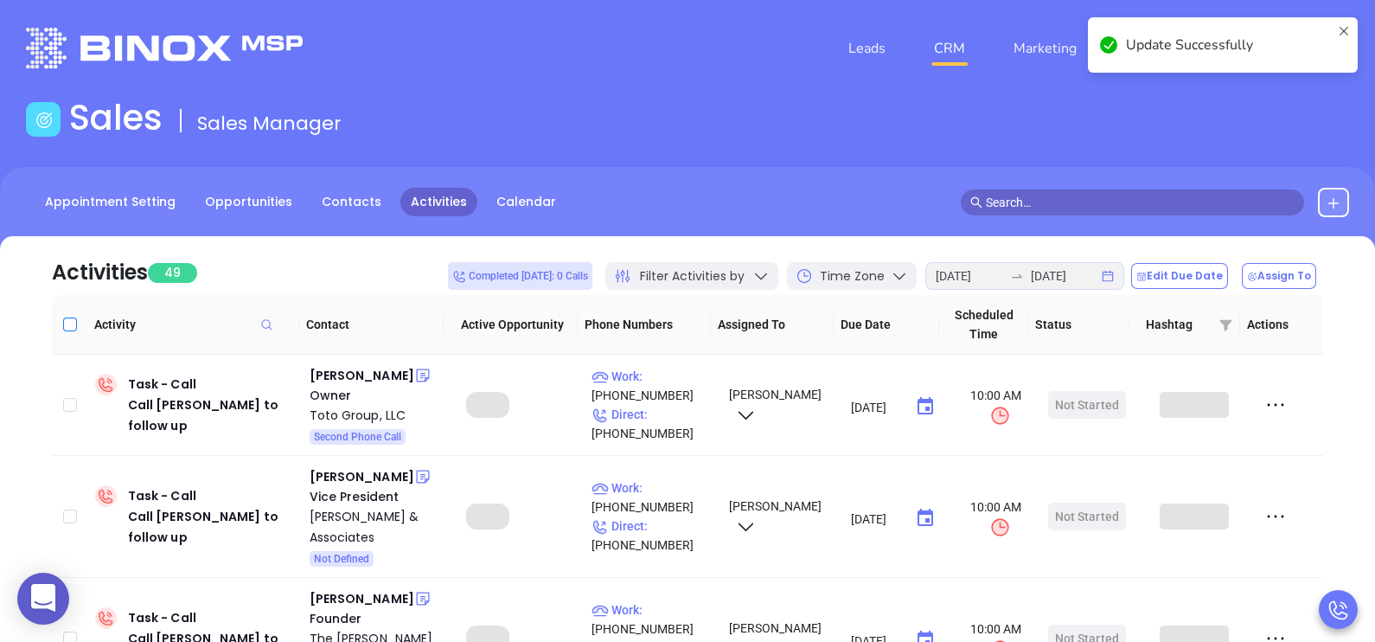
checkbox input "true"
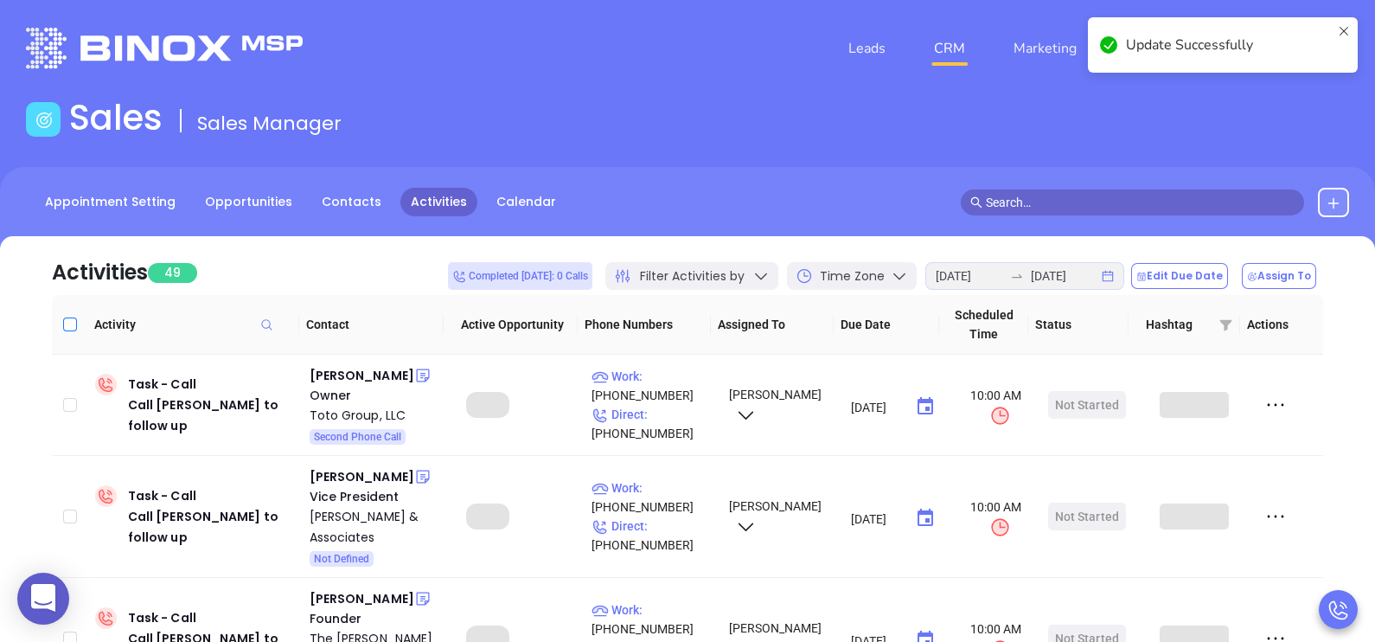
checkbox input "true"
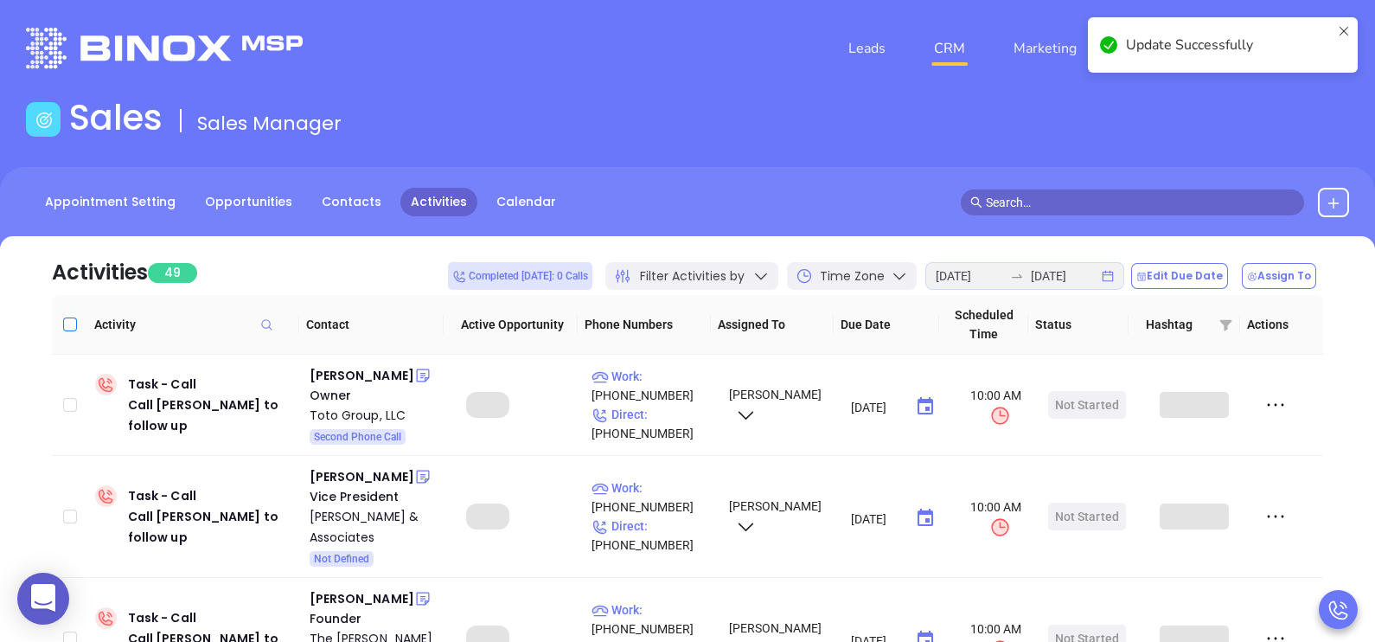
checkbox input "true"
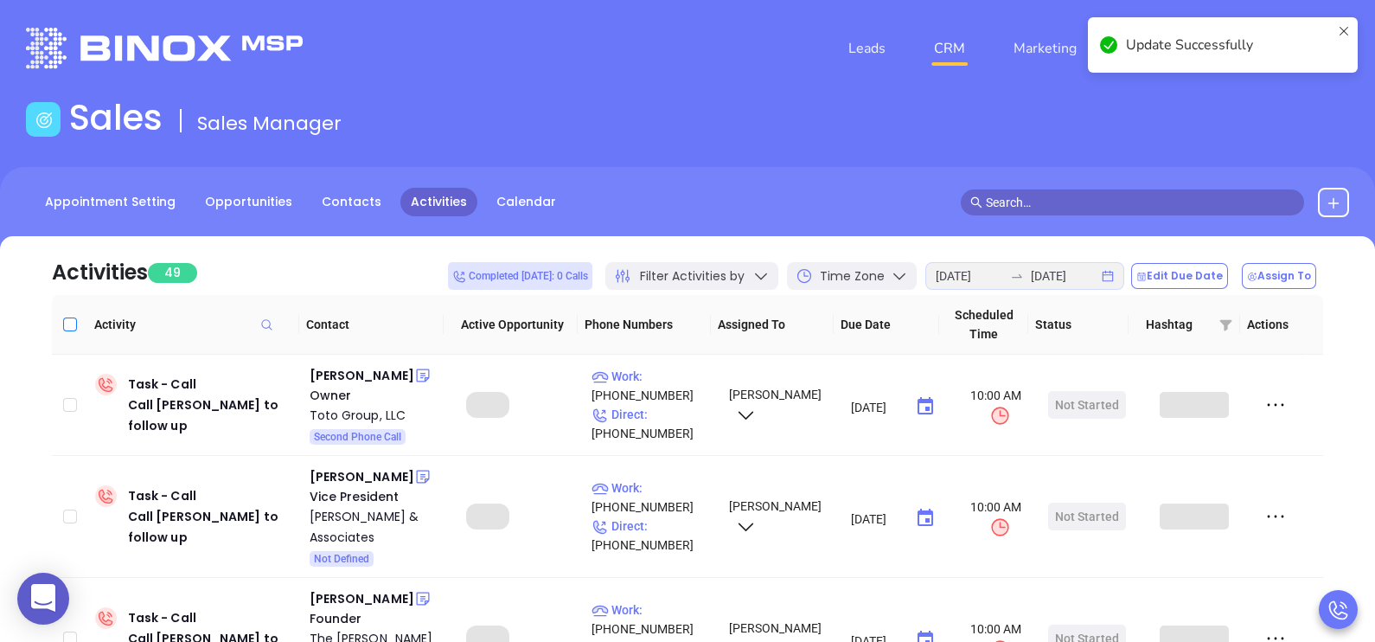
checkbox input "true"
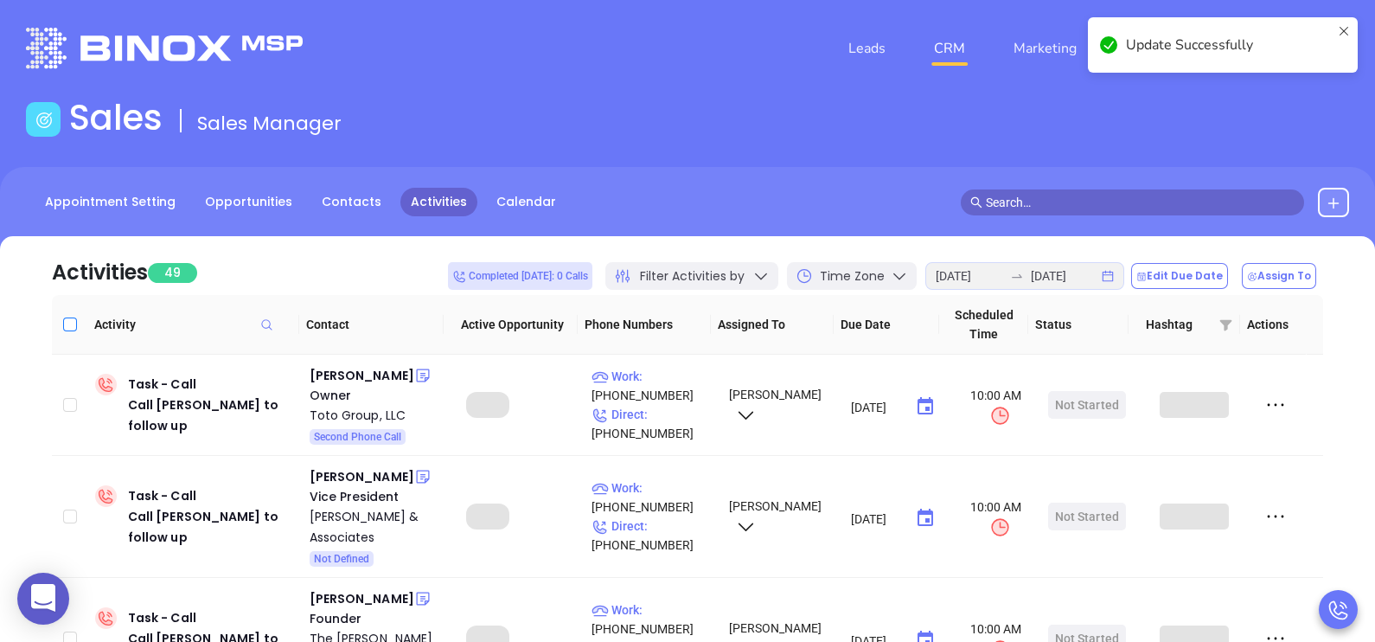
checkbox input "true"
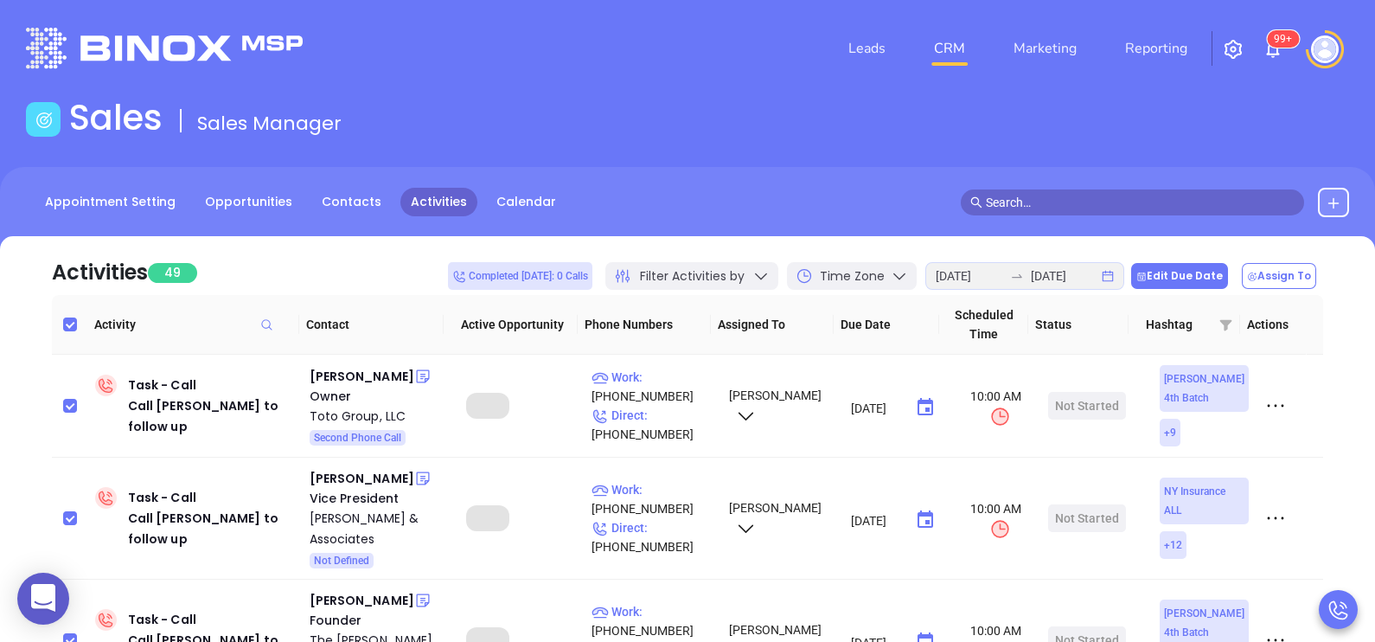
click at [1208, 281] on button "Edit Due Date" at bounding box center [1179, 276] width 97 height 26
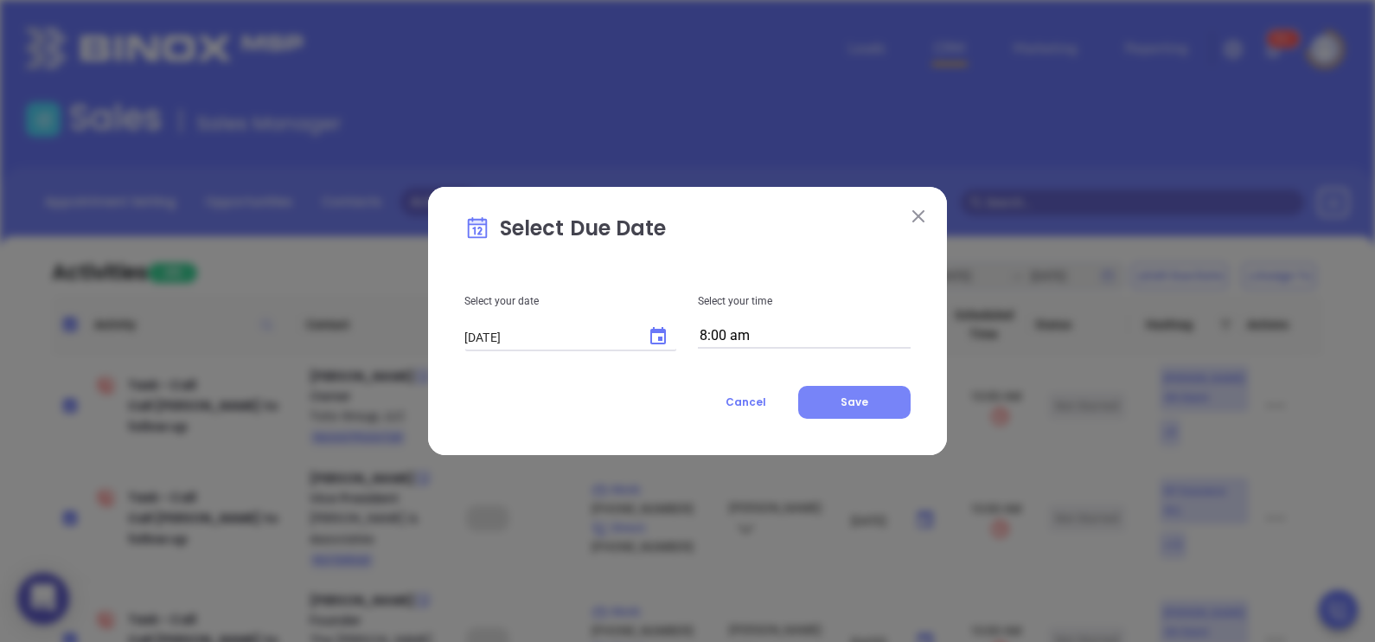
click at [858, 402] on span "Save" at bounding box center [854, 401] width 28 height 15
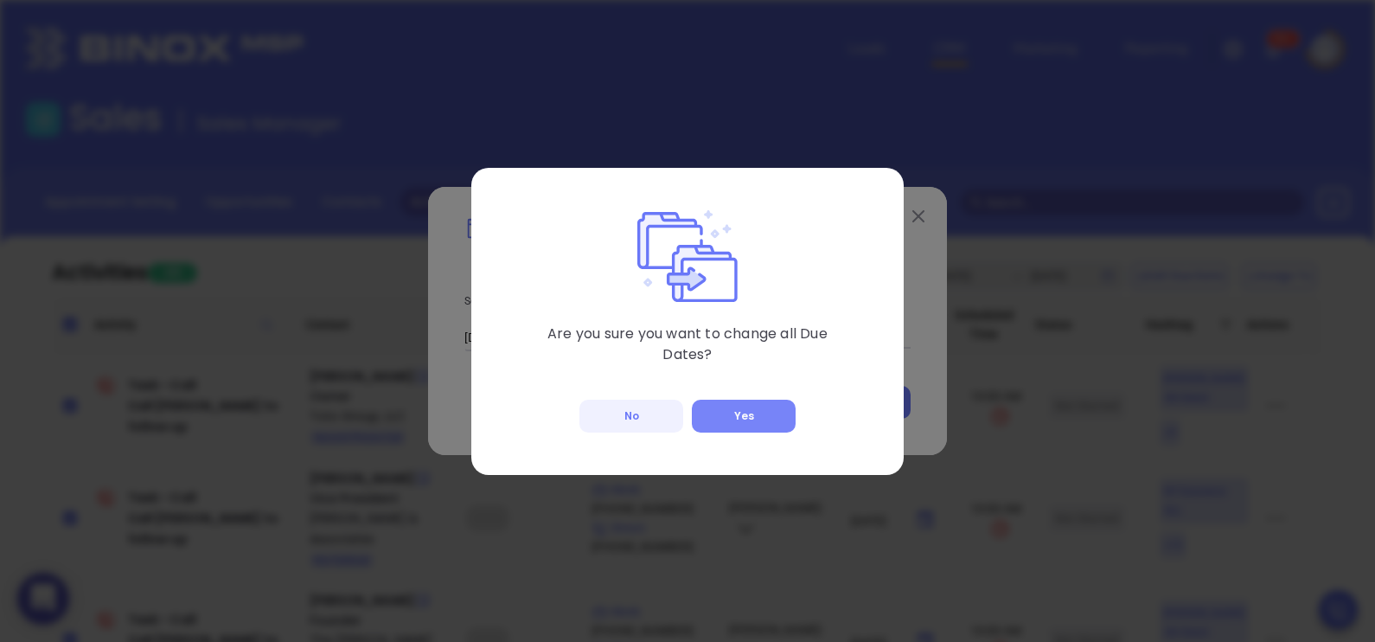
click at [757, 422] on button "Yes" at bounding box center [744, 415] width 104 height 33
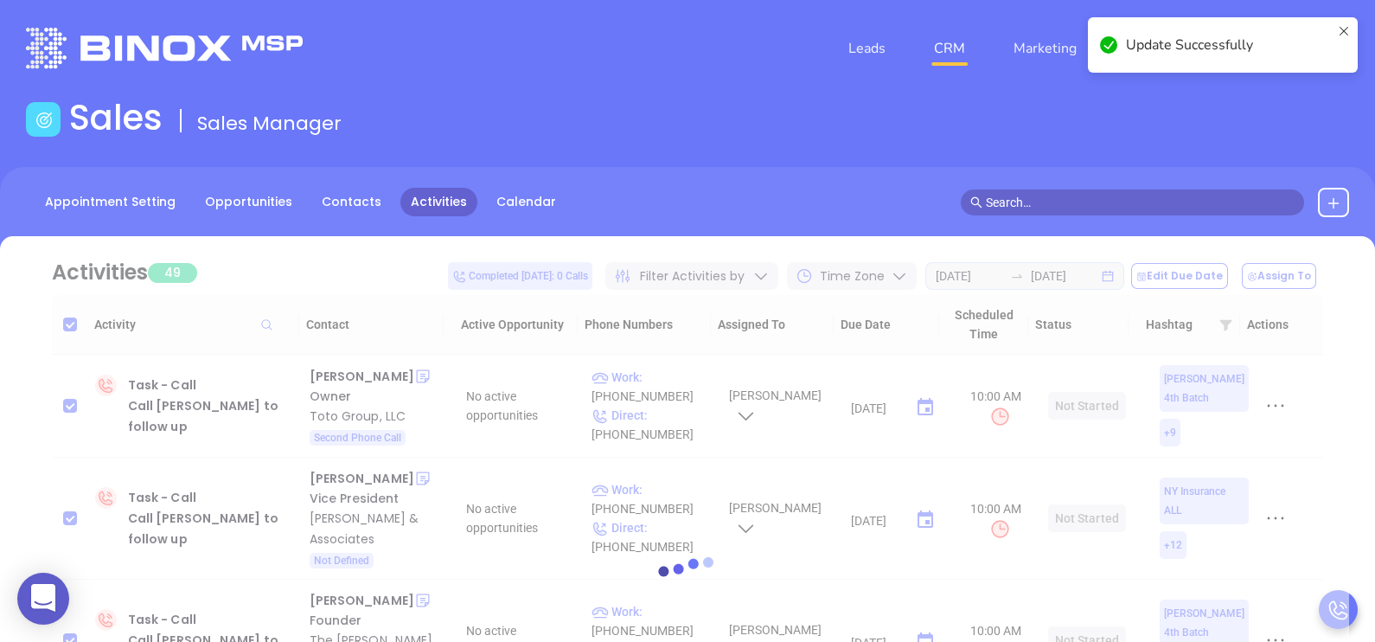
checkbox input "false"
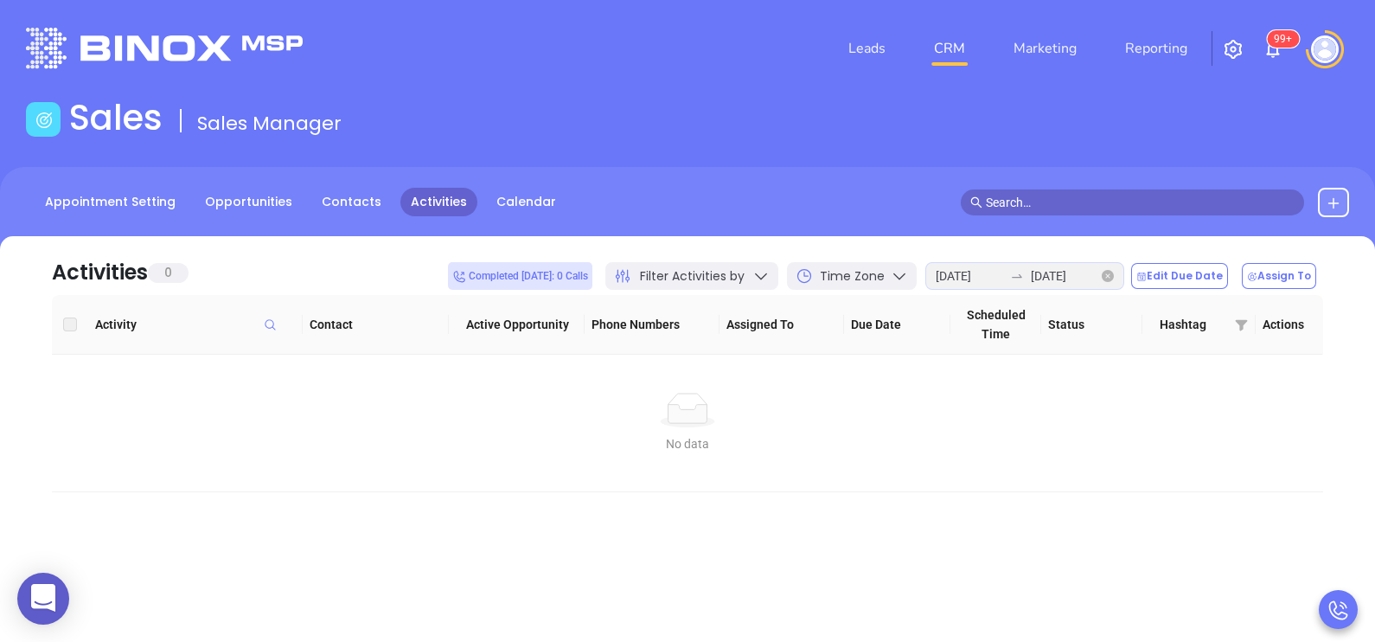
click at [1005, 285] on div "[DATE] [DATE]" at bounding box center [1024, 276] width 199 height 28
click at [250, 207] on link "Opportunities" at bounding box center [249, 202] width 108 height 29
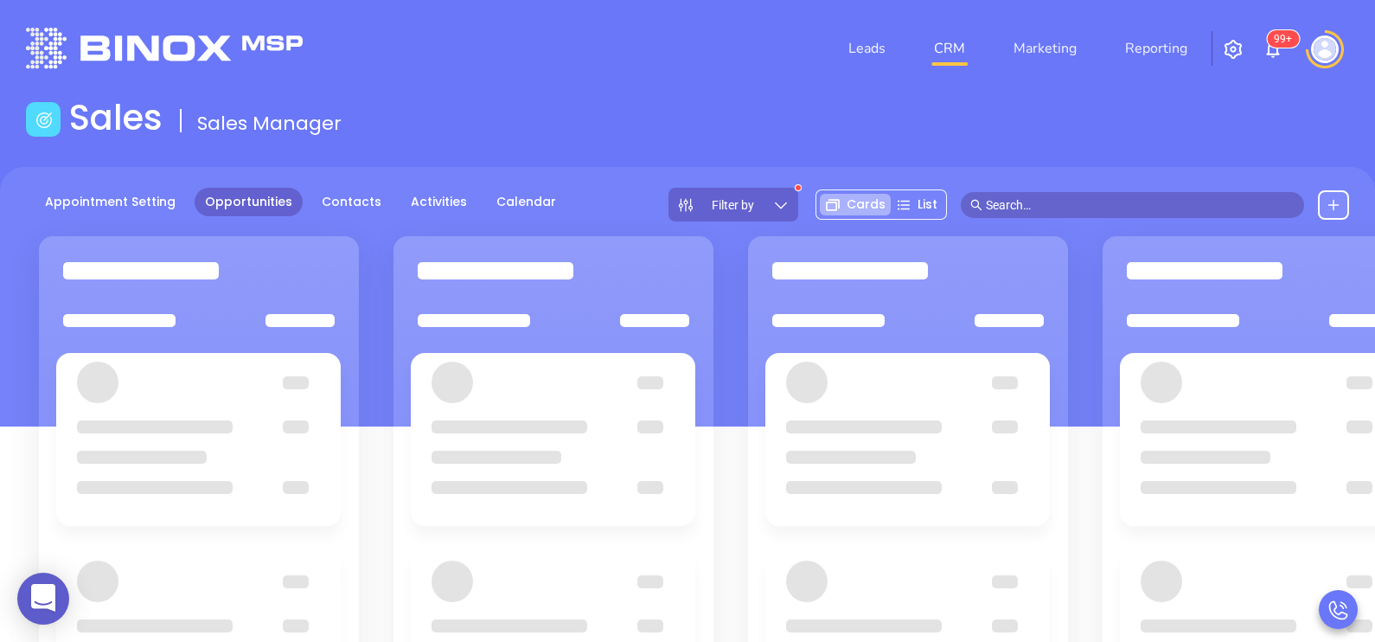
click at [250, 207] on link "Opportunities" at bounding box center [249, 202] width 108 height 29
